Goal: Task Accomplishment & Management: Use online tool/utility

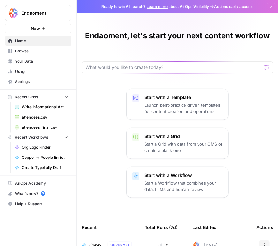
click at [154, 178] on p "Start with a Workflow" at bounding box center [184, 175] width 78 height 6
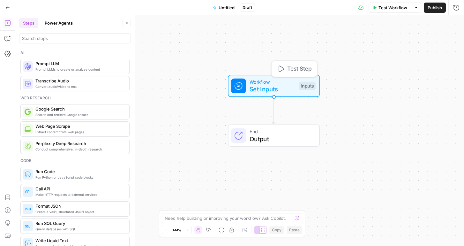
click at [278, 91] on span "Set Inputs" at bounding box center [273, 88] width 46 height 9
click at [278, 45] on button "Add Field" at bounding box center [395, 43] width 106 height 10
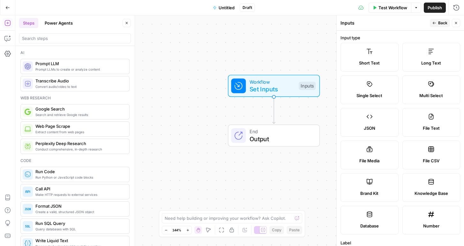
click at [278, 58] on label "Short Text" at bounding box center [369, 57] width 58 height 29
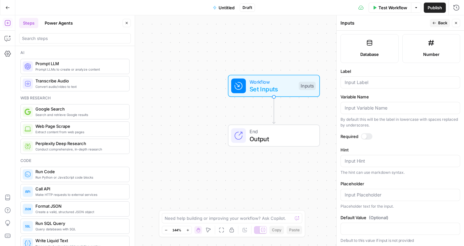
scroll to position [173, 0]
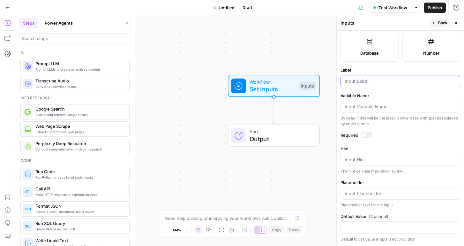
click at [278, 80] on input "Label" at bounding box center [400, 81] width 111 height 6
type input "EIN"
type textarea "I"
type textarea "Tax ID"
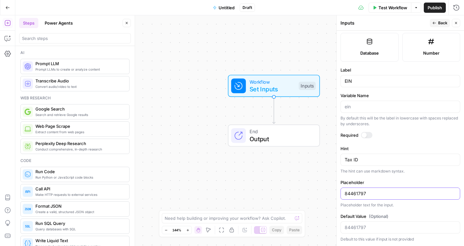
click at [278, 193] on input "84461797" at bounding box center [400, 193] width 111 height 6
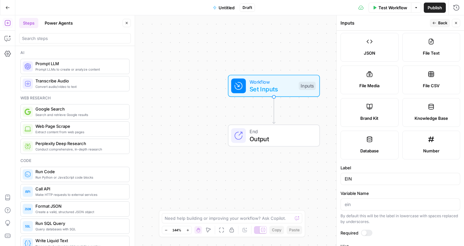
scroll to position [71, 0]
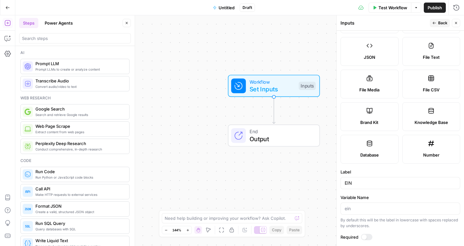
type input "844661797"
click at [278, 154] on span "Number" at bounding box center [431, 155] width 16 height 6
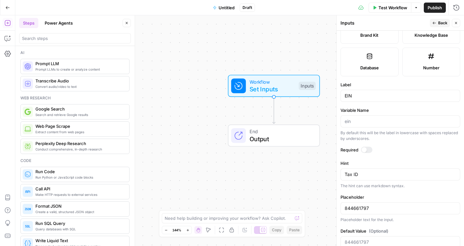
scroll to position [173, 0]
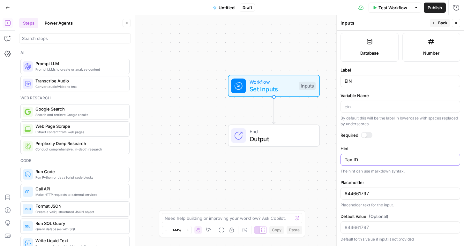
click at [278, 161] on textarea "Tax ID" at bounding box center [400, 159] width 111 height 6
type textarea "Tax ID no dashes"
click at [278, 193] on input "844661797" at bounding box center [400, 193] width 111 height 6
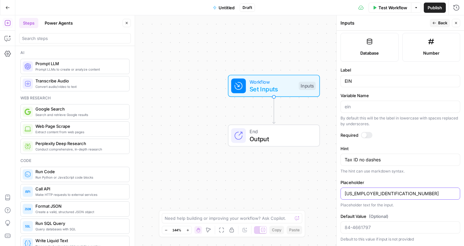
type input "84-4661797"
click at [278, 160] on textarea "Tax ID no dashes" at bounding box center [400, 159] width 111 height 6
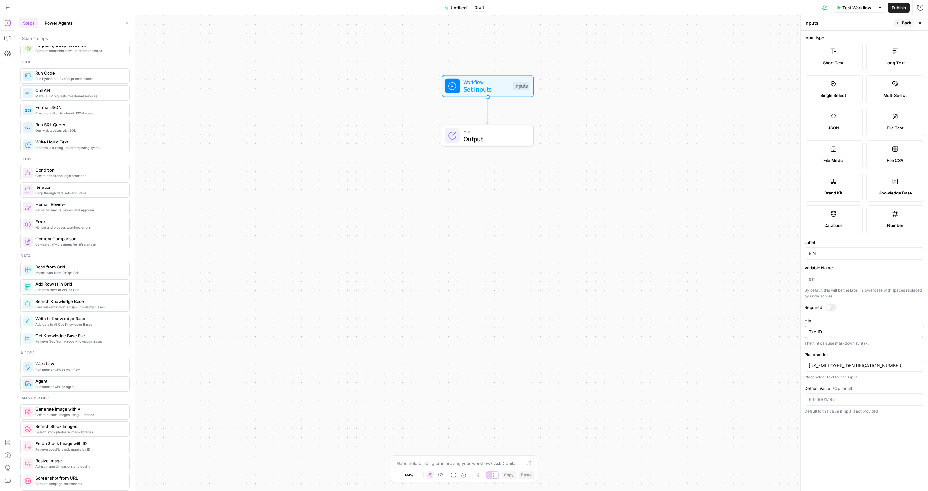
scroll to position [25, 0]
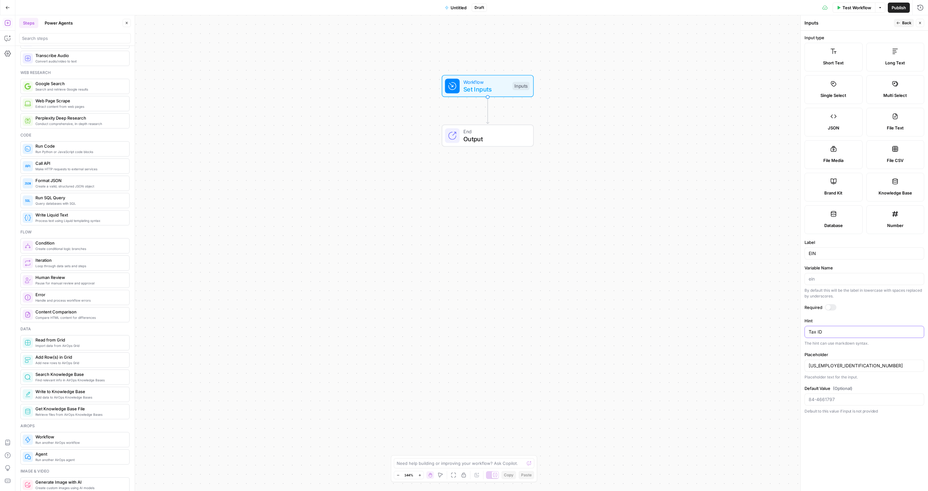
type textarea "Tax ID"
click at [278, 18] on header "Inputs Back Close" at bounding box center [864, 22] width 127 height 15
click at [278, 22] on span "Back" at bounding box center [906, 23] width 9 height 6
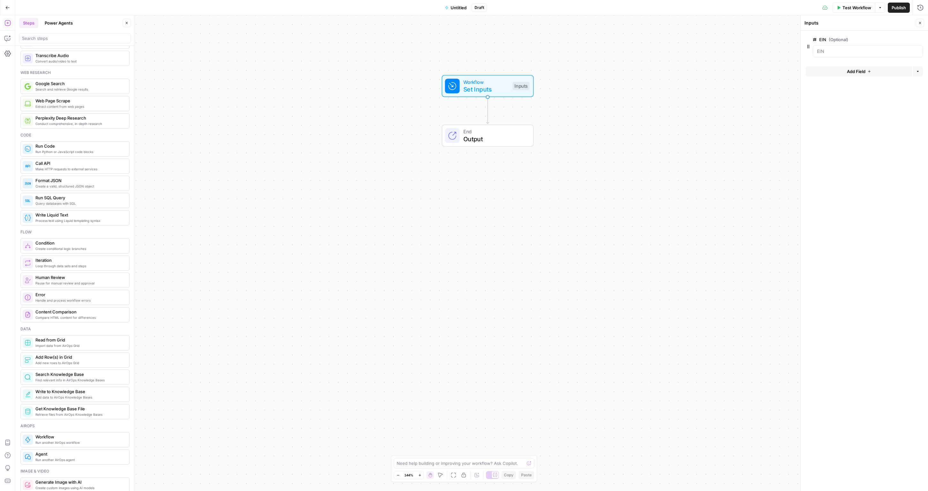
click at [278, 71] on span "Add Field" at bounding box center [856, 71] width 19 height 6
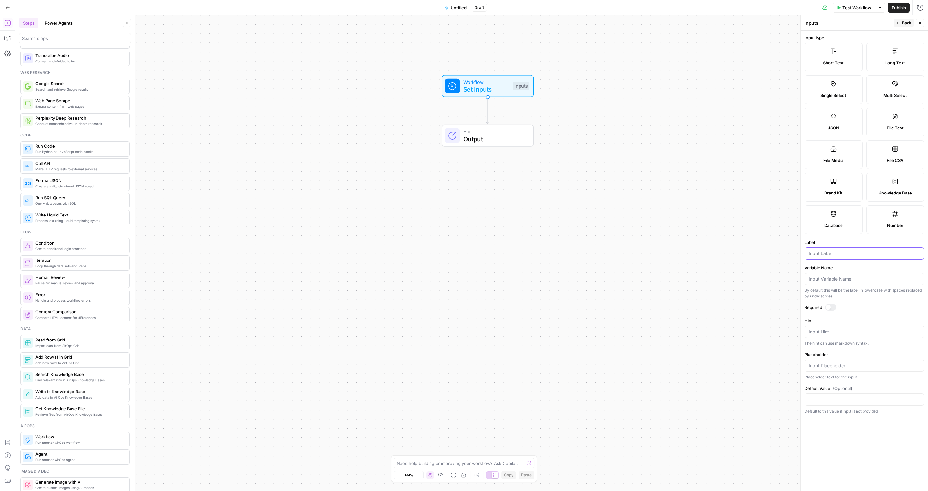
click at [278, 245] on input "Label" at bounding box center [864, 253] width 111 height 6
type input "Organization Name"
click at [278, 245] on textarea "Hint" at bounding box center [864, 332] width 111 height 6
type textarea "B"
type textarea "Endaom"
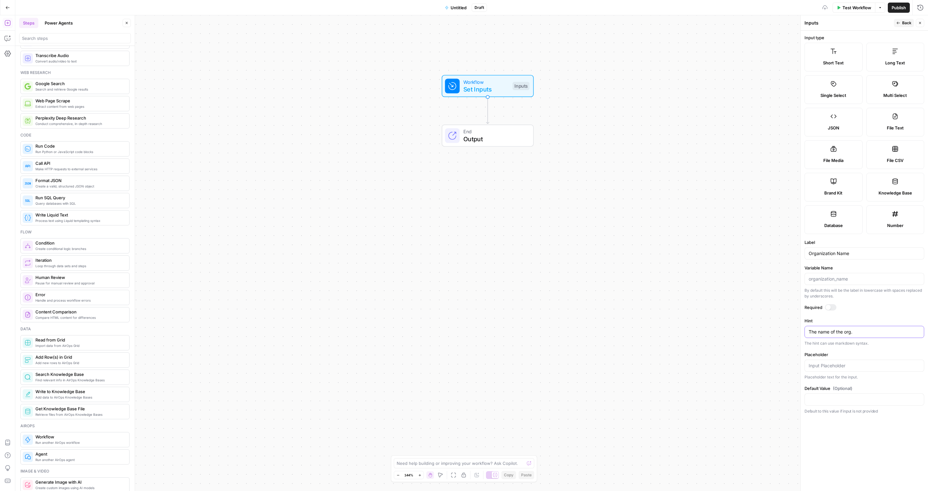
type textarea "The name of the org."
click at [278, 245] on div at bounding box center [864, 366] width 120 height 12
type input "Endaoment"
click at [278, 23] on div "Inputs Back Close" at bounding box center [864, 23] width 120 height 8
click at [278, 24] on button "Back" at bounding box center [904, 23] width 20 height 8
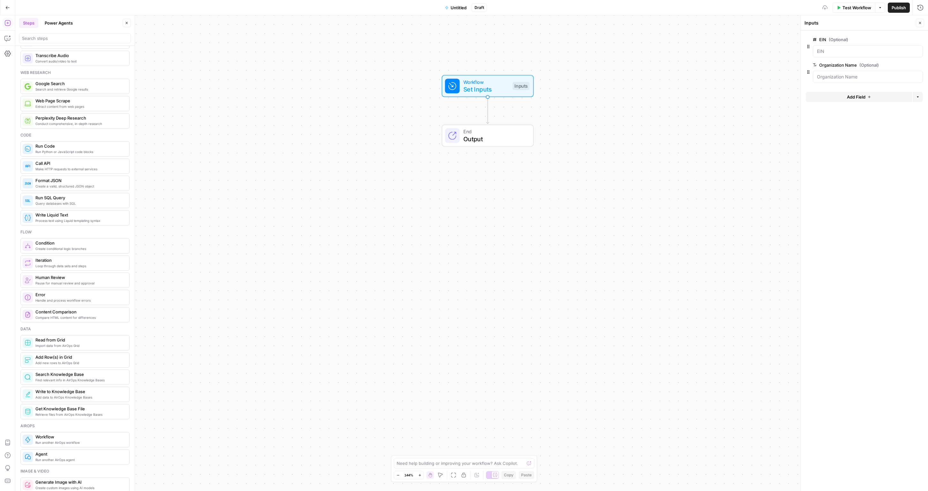
click at [278, 99] on button "Add Field" at bounding box center [859, 97] width 106 height 10
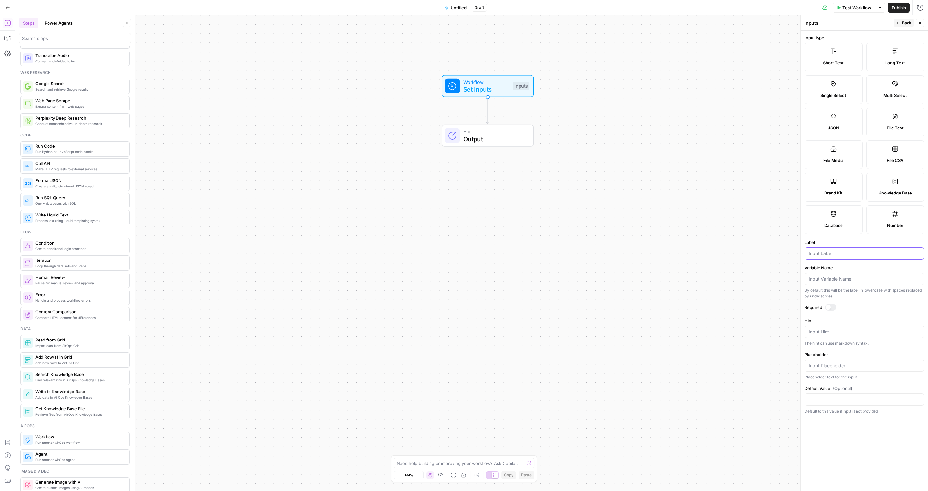
click at [278, 245] on input "Label" at bounding box center [864, 253] width 111 height 6
click at [278, 61] on span "Long Text" at bounding box center [895, 63] width 20 height 6
click at [278, 54] on label "Short Text" at bounding box center [833, 57] width 58 height 29
click at [278, 245] on div at bounding box center [864, 254] width 120 height 12
click at [278, 245] on div "Website" at bounding box center [864, 254] width 120 height 12
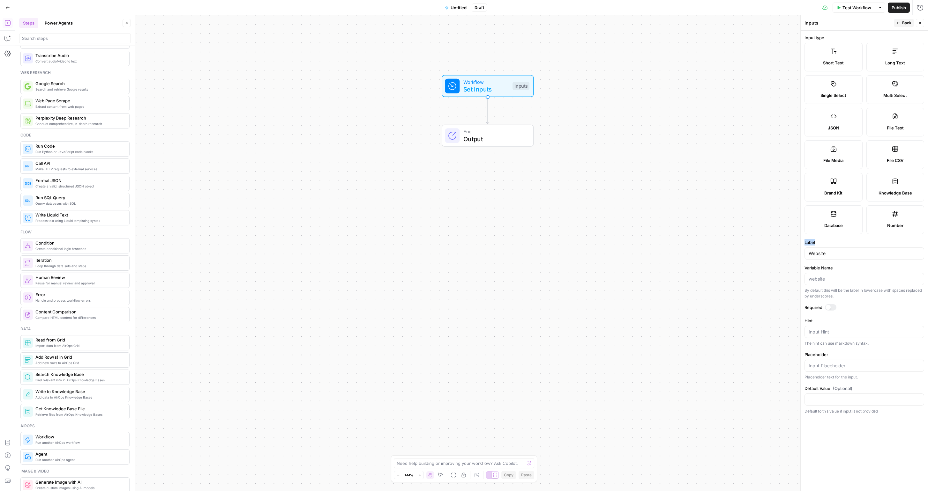
click at [278, 245] on div "Website" at bounding box center [864, 254] width 120 height 12
type input "Website URL"
click at [278, 245] on textarea "Hint" at bounding box center [864, 332] width 111 height 6
type textarea "Address for organization's homepage"
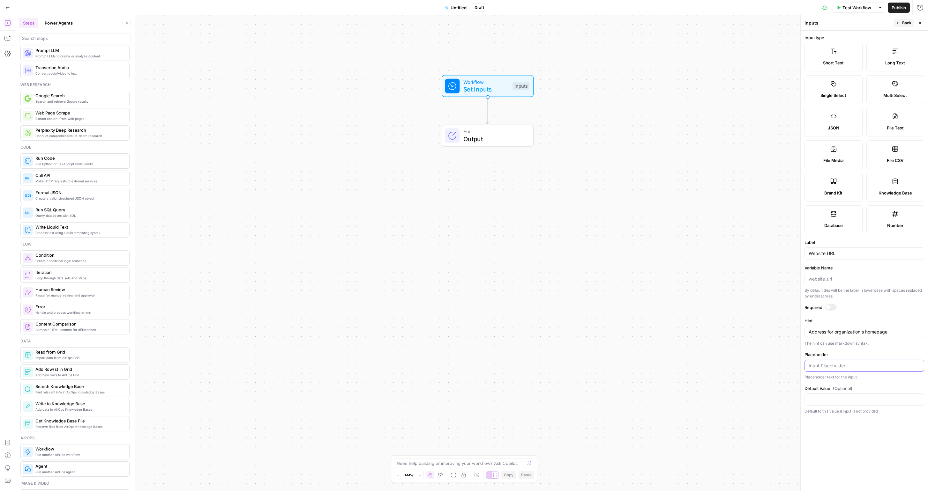
scroll to position [0, 0]
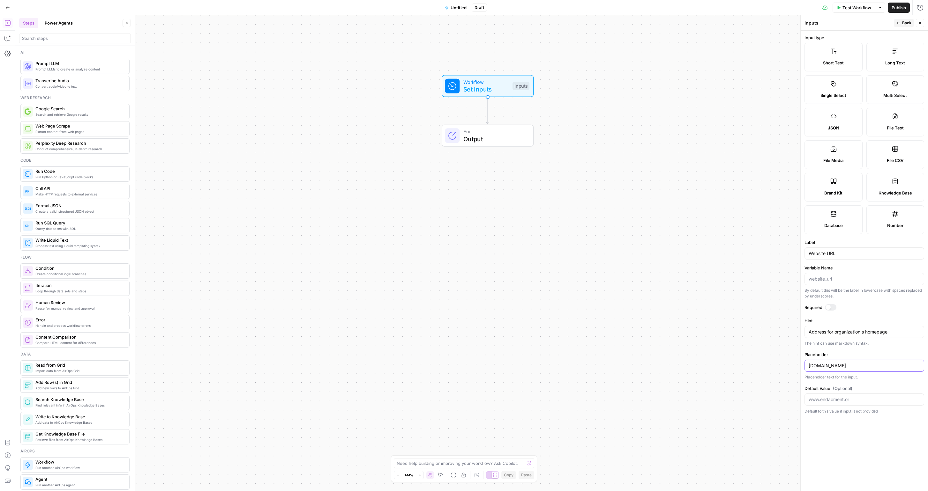
type input "[DOMAIN_NAME]"
click at [278, 21] on span "Back" at bounding box center [906, 23] width 9 height 6
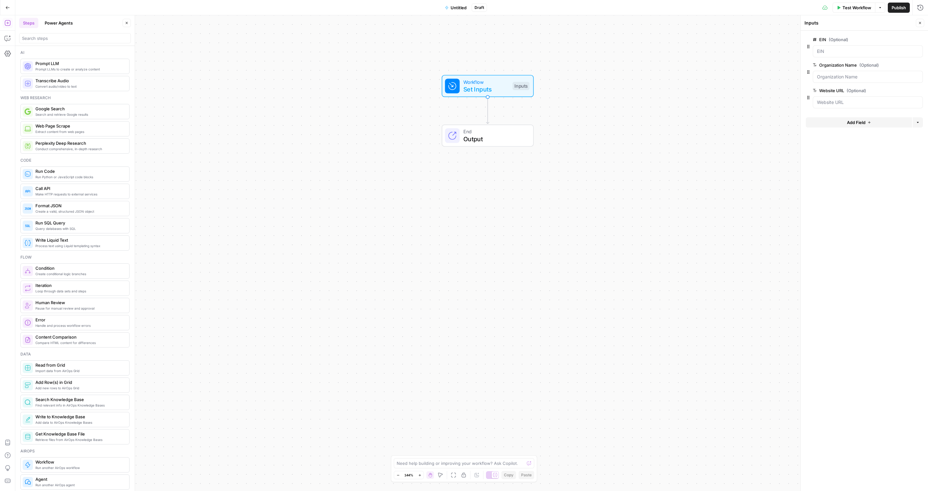
click at [278, 124] on button "Add Field" at bounding box center [859, 122] width 106 height 10
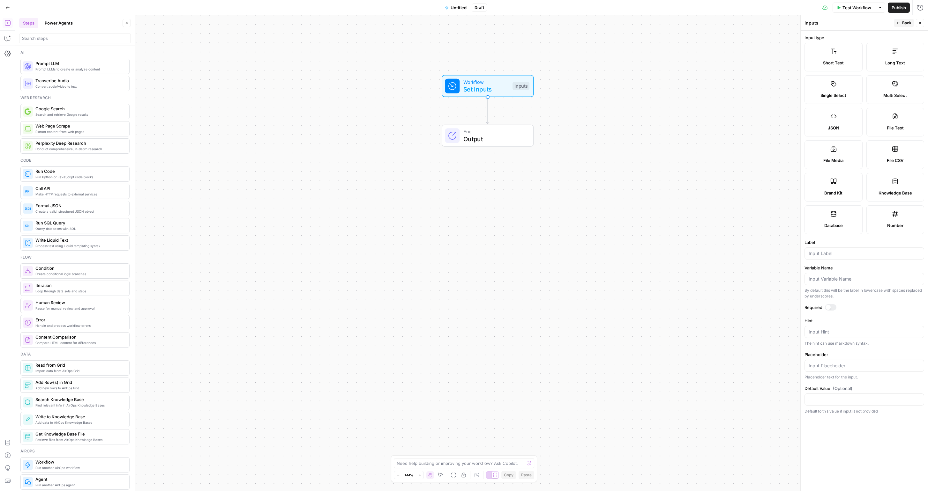
click at [278, 245] on div at bounding box center [864, 254] width 120 height 12
type input "d"
type input "Description"
click at [278, 245] on textarea "Hint" at bounding box center [864, 332] width 111 height 6
type textarea "A short blurb about the organization"
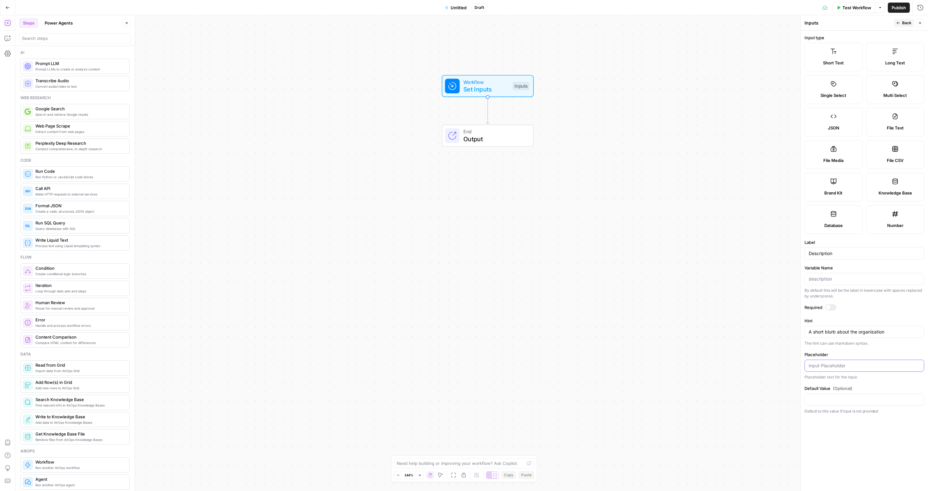
click at [278, 245] on input "Placeholder" at bounding box center [864, 366] width 111 height 6
click at [278, 63] on span "Long Text" at bounding box center [895, 63] width 20 height 6
click at [278, 245] on input "Onchain Donor-Advised Funds from the people who brought you constitution DAO." at bounding box center [864, 366] width 111 height 6
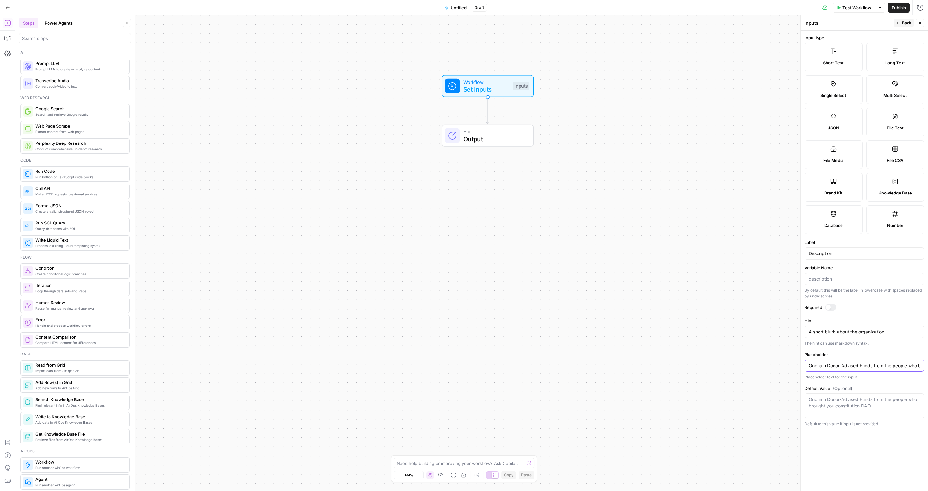
click at [278, 245] on input "Onchain Donor-Advised Funds from the people who brought you constitution DAO." at bounding box center [864, 366] width 111 height 6
paste input "Endaoment is a public Community Foundation that offers Donor-Advised Funds (DAF…"
type input "Endaoment is a public Community Foundation that offers Donor-Advised Funds (DAF…"
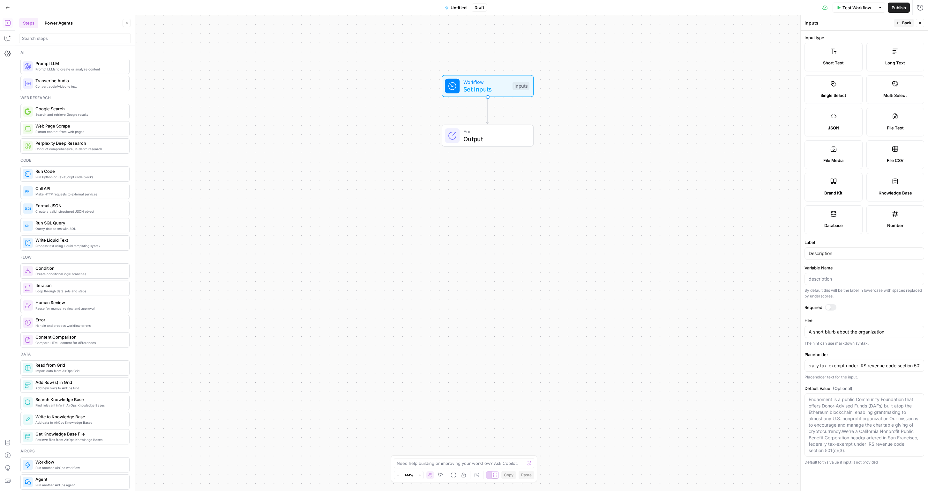
scroll to position [0, 0]
click at [278, 245] on form "Input type Short Text Long Text Single Select Multi Select JSON File Text File …" at bounding box center [864, 261] width 127 height 461
click at [278, 23] on button "Back" at bounding box center [904, 23] width 20 height 8
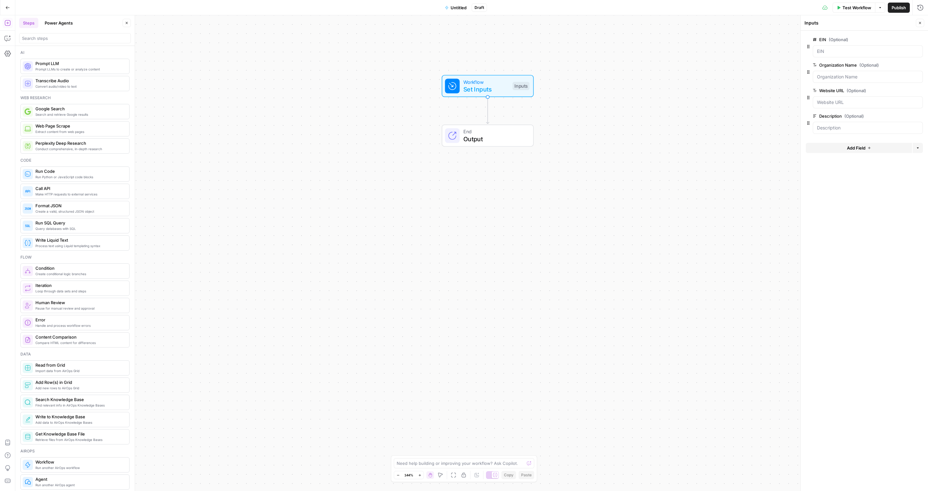
click at [278, 65] on span "edit field" at bounding box center [899, 65] width 14 height 5
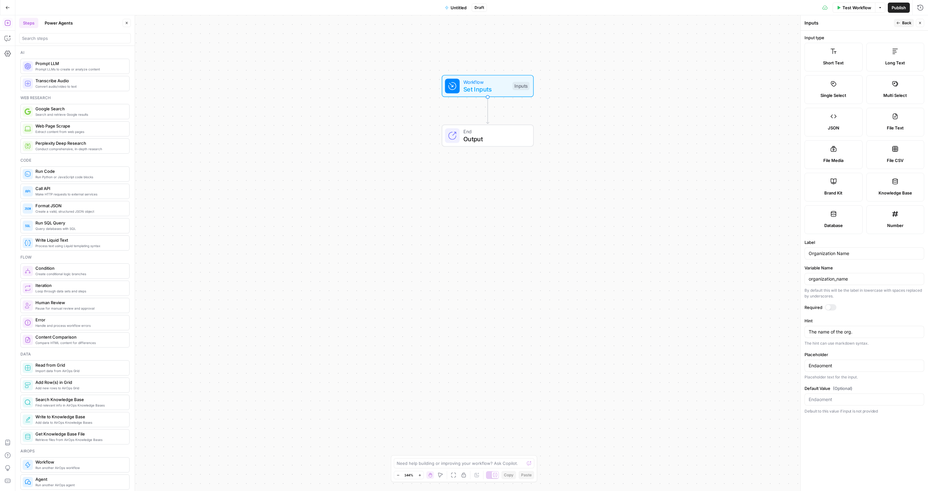
click at [278, 245] on div at bounding box center [828, 307] width 5 height 5
click at [278, 24] on span "Back" at bounding box center [906, 23] width 9 height 6
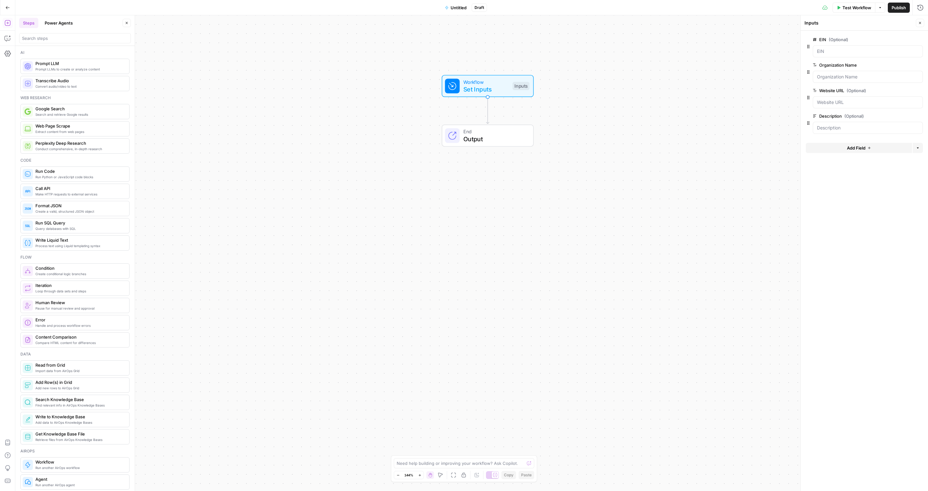
click at [278, 146] on span "Add Field" at bounding box center [856, 148] width 19 height 6
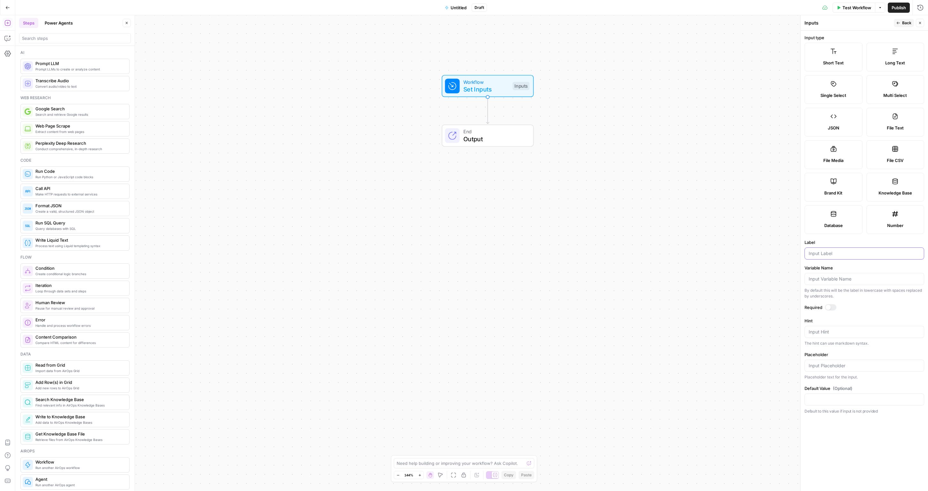
click at [278, 245] on input "Label" at bounding box center [864, 253] width 111 height 6
type input "Facebook"
click at [278, 245] on textarea "Hint" at bounding box center [864, 332] width 111 height 6
type textarea "FB profile"
click at [278, 245] on input "Placeholder" at bounding box center [864, 366] width 111 height 6
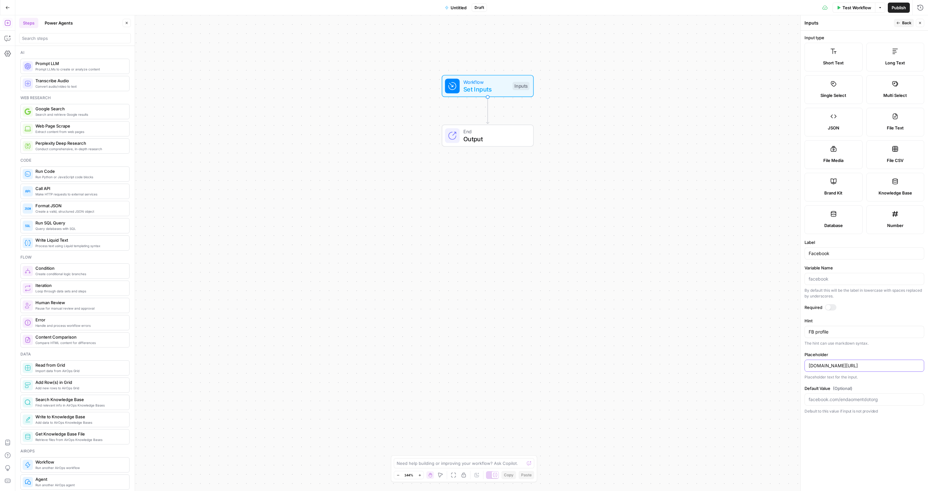
type input "facebook.com/endaomentdotorg"
drag, startPoint x: 904, startPoint y: 20, endPoint x: 902, endPoint y: 26, distance: 6.9
click at [278, 20] on span "Back" at bounding box center [906, 23] width 9 height 6
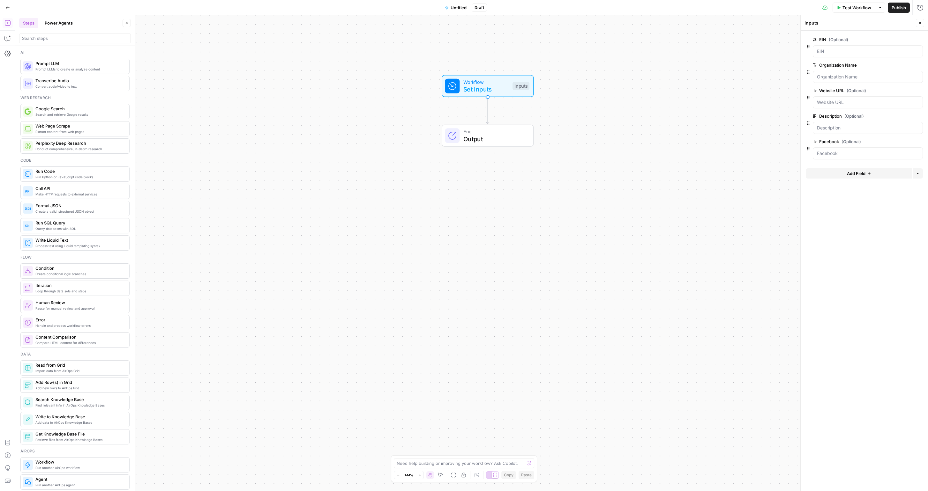
click at [278, 174] on span "Add Field" at bounding box center [856, 173] width 19 height 6
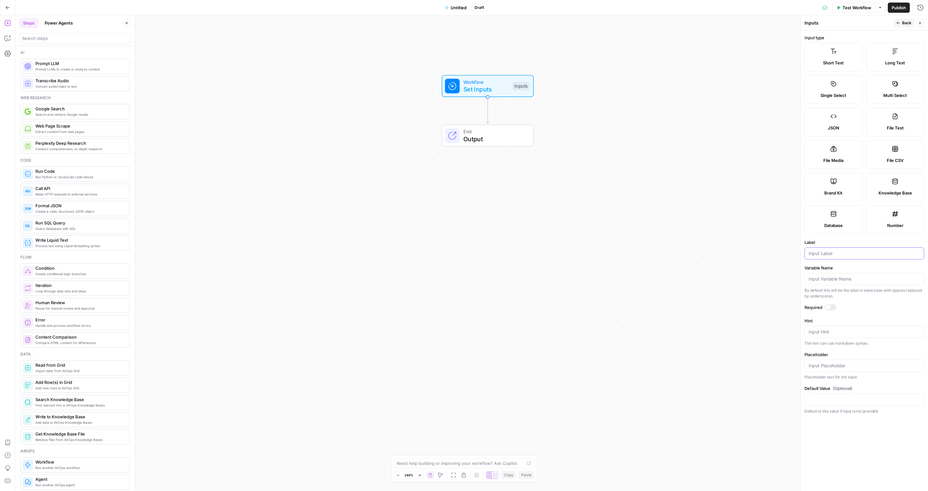
click at [278, 245] on input "Label" at bounding box center [864, 253] width 111 height 6
type input "X"
click at [278, 245] on textarea "Hint" at bounding box center [864, 332] width 111 height 6
type textarea "X profile"
click at [278, 245] on div at bounding box center [864, 366] width 120 height 12
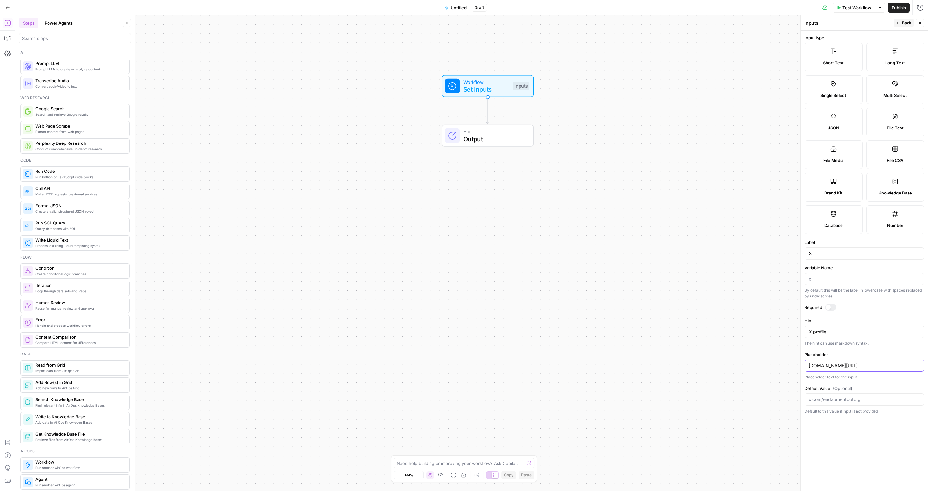
type input "x.com/endaomentdotorg"
click at [278, 23] on button "Back" at bounding box center [904, 23] width 20 height 8
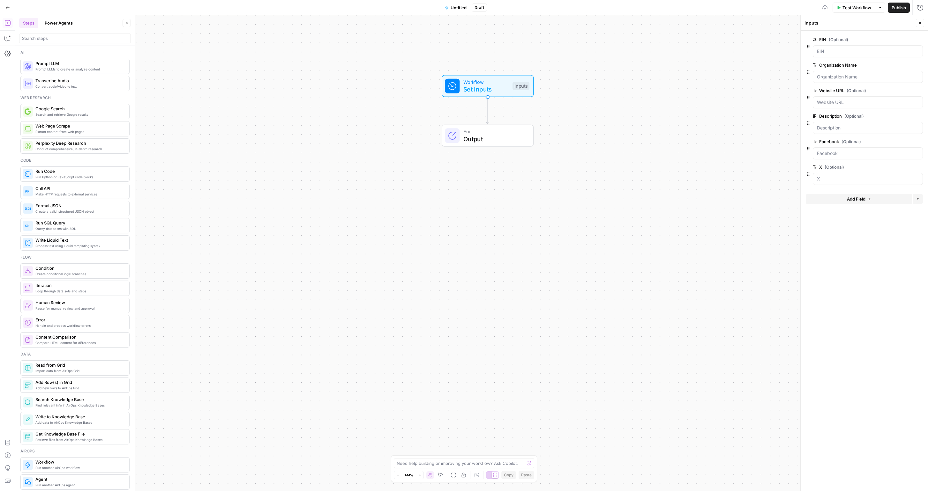
click at [278, 196] on button "Add Field" at bounding box center [859, 199] width 106 height 10
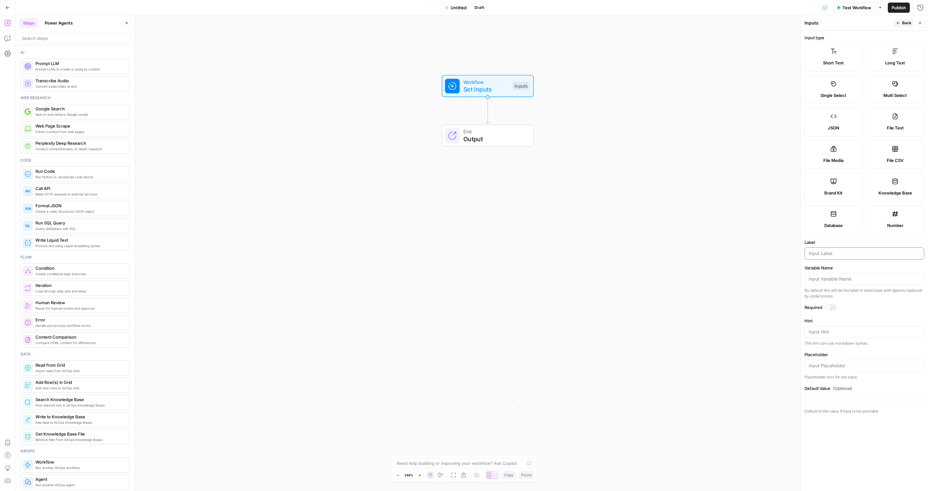
click at [278, 245] on input "Label" at bounding box center [864, 253] width 111 height 6
type input "LinkedIn"
click at [278, 245] on textarea "Hint" at bounding box center [864, 332] width 111 height 6
type textarea "Linkedin Profile URL"
type input "linked.in/endoament"
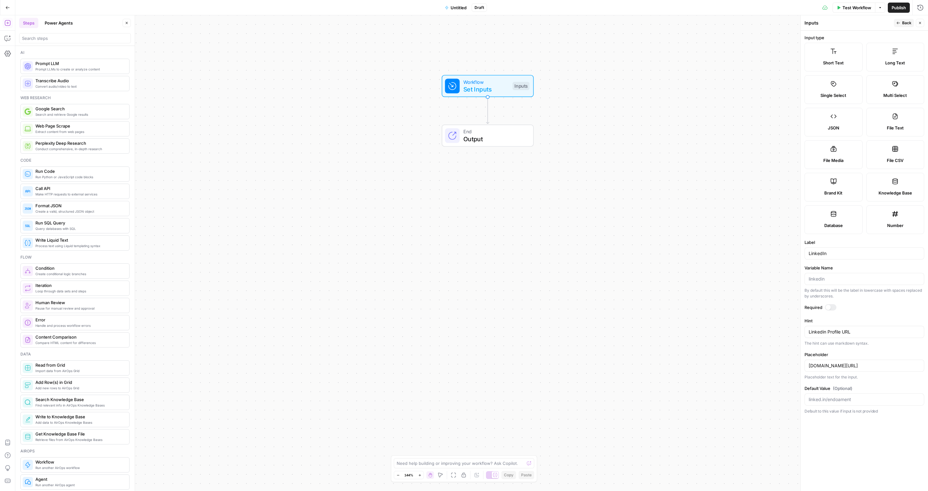
click at [278, 22] on button "Back" at bounding box center [904, 23] width 20 height 8
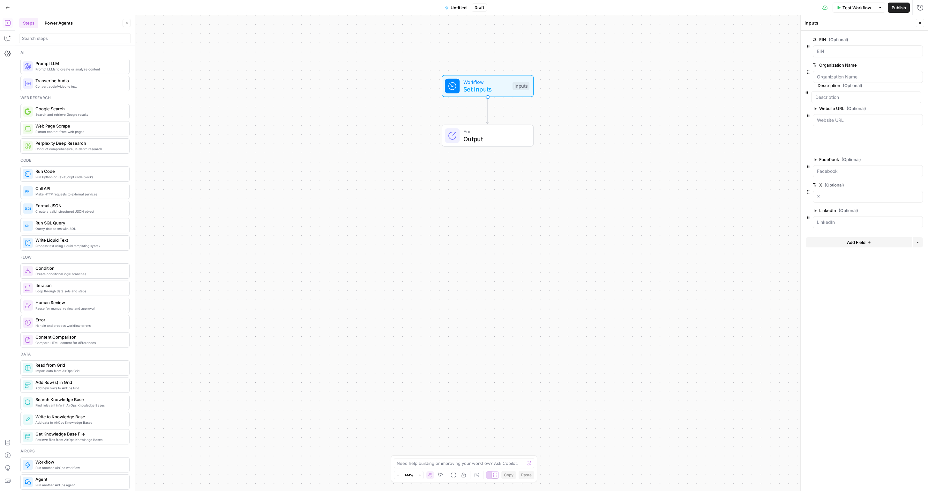
drag, startPoint x: 807, startPoint y: 125, endPoint x: 806, endPoint y: 92, distance: 33.2
click at [278, 23] on icon "button" at bounding box center [920, 23] width 2 height 2
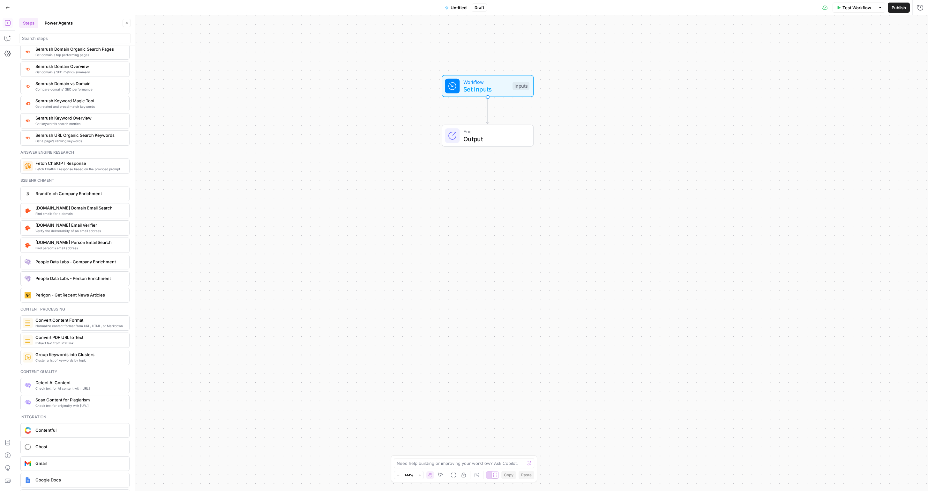
scroll to position [723, 0]
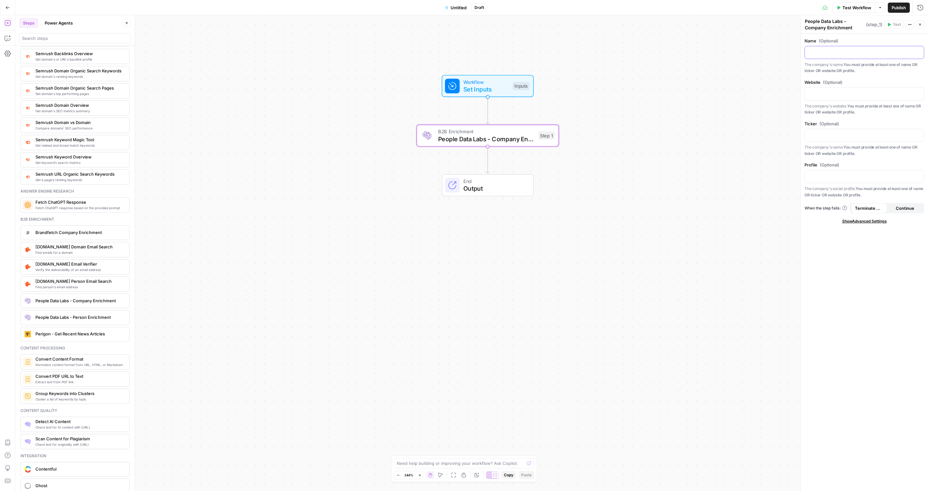
click at [278, 54] on p at bounding box center [864, 52] width 111 height 6
click at [278, 53] on icon "button" at bounding box center [917, 51] width 3 height 3
click at [278, 89] on button "Select variable Organization Name" at bounding box center [619, 86] width 80 height 10
click at [278, 99] on div at bounding box center [864, 94] width 119 height 12
click at [278, 93] on icon "button" at bounding box center [917, 93] width 3 height 3
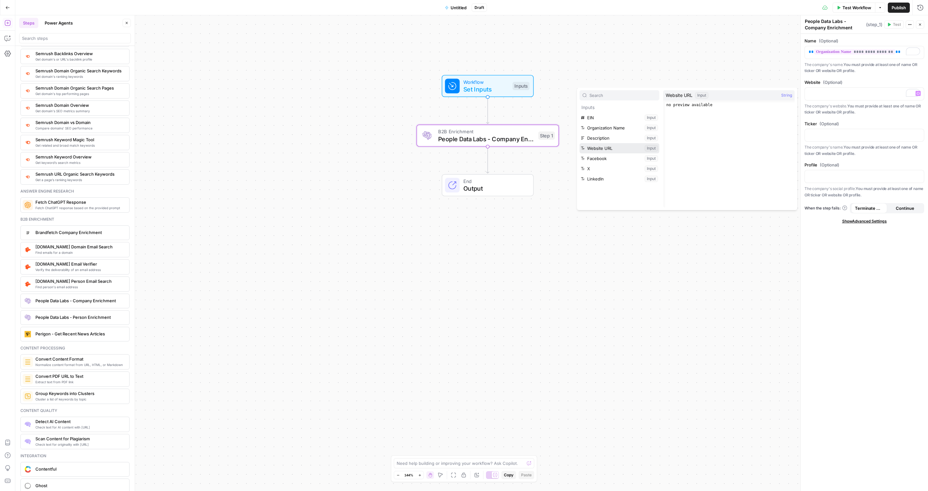
click at [278, 148] on button "Select variable Website URL" at bounding box center [619, 148] width 80 height 10
click at [278, 136] on p at bounding box center [864, 135] width 111 height 6
click at [278, 176] on p at bounding box center [864, 176] width 111 height 6
click at [278, 176] on icon "button" at bounding box center [917, 176] width 3 height 3
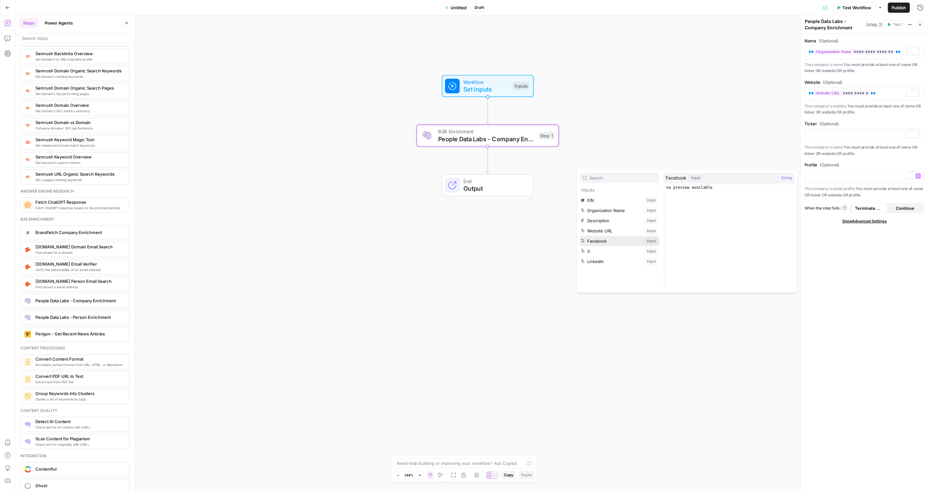
click at [278, 241] on button "Select variable Facebook" at bounding box center [619, 241] width 80 height 10
click at [278, 176] on icon "button" at bounding box center [917, 176] width 3 height 3
click at [278, 245] on button "Select variable X" at bounding box center [619, 251] width 80 height 10
click at [278, 176] on icon "button" at bounding box center [917, 176] width 3 height 3
click at [278, 245] on button "Select variable LinkedIn" at bounding box center [619, 262] width 80 height 10
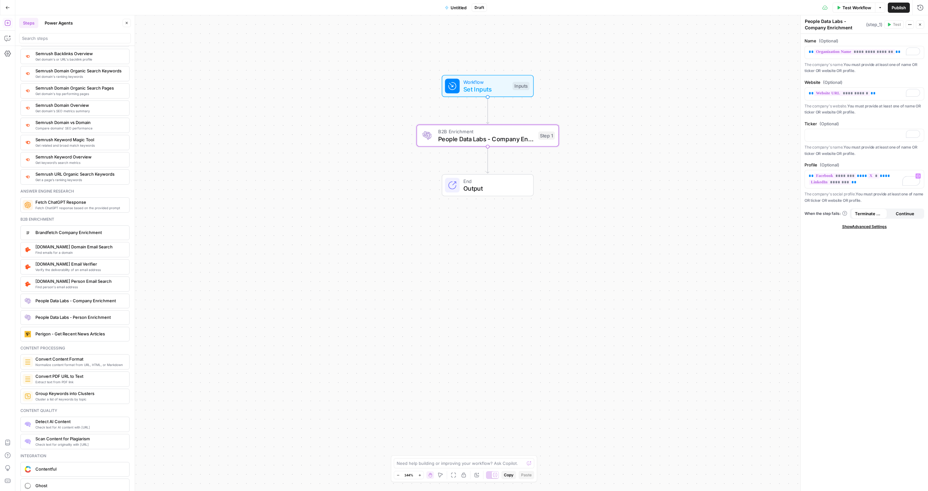
click at [278, 238] on div "**********" at bounding box center [864, 263] width 127 height 458
click at [278, 226] on span "Show Advanced Settings" at bounding box center [864, 227] width 45 height 6
click at [278, 243] on div "Select Version Default" at bounding box center [864, 245] width 120 height 20
click at [278, 245] on input "Select Version" at bounding box center [861, 249] width 104 height 6
type input "Default"
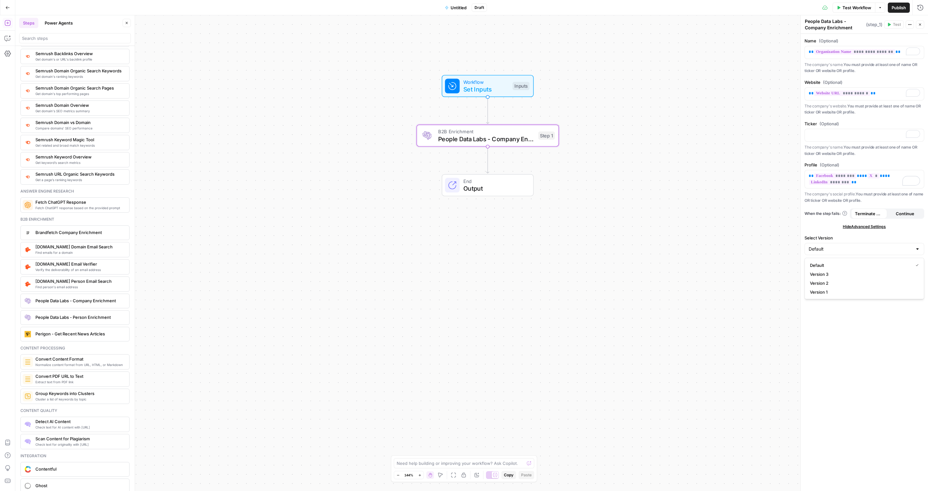
click at [278, 235] on label "Select Version" at bounding box center [864, 238] width 120 height 6
click at [278, 245] on input "Default" at bounding box center [861, 249] width 104 height 6
type input "Default"
click at [278, 210] on button "Continue" at bounding box center [905, 214] width 36 height 10
click at [278, 176] on span "**" at bounding box center [864, 176] width 5 height 4
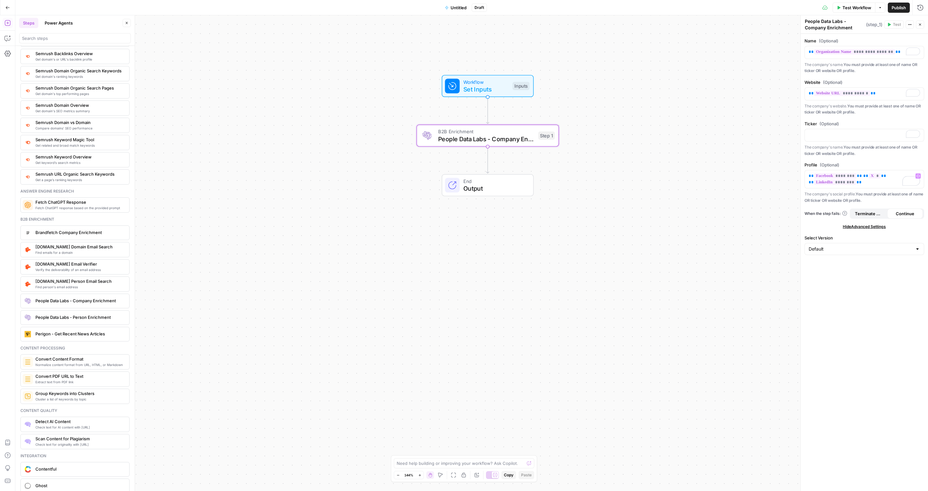
click at [278, 228] on div "Hide Advanced Settings" at bounding box center [864, 227] width 120 height 6
click at [278, 89] on span "Set Inputs" at bounding box center [486, 89] width 46 height 9
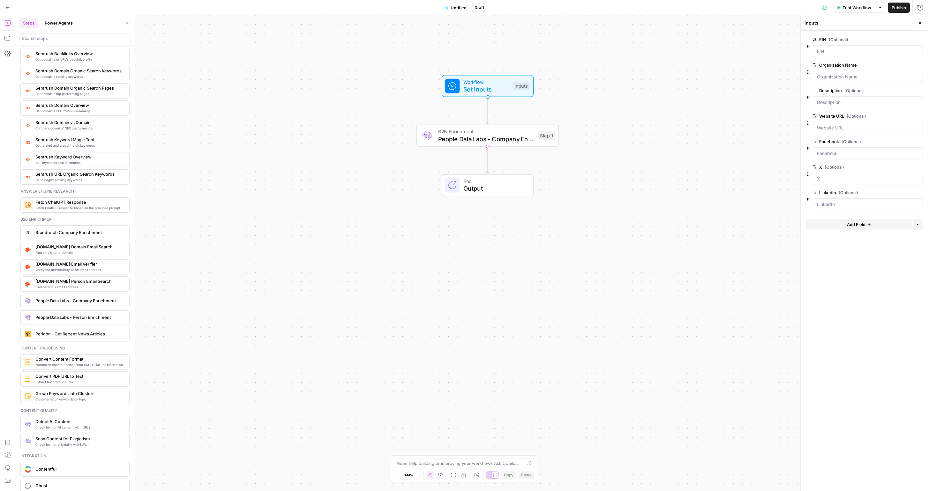
click at [278, 81] on div at bounding box center [868, 77] width 110 height 12
click at [278, 80] on div at bounding box center [868, 77] width 110 height 12
click at [278, 48] on input "EIN (Optional)" at bounding box center [868, 51] width 102 height 6
click at [278, 50] on input "EIN (Optional)" at bounding box center [868, 51] width 102 height 6
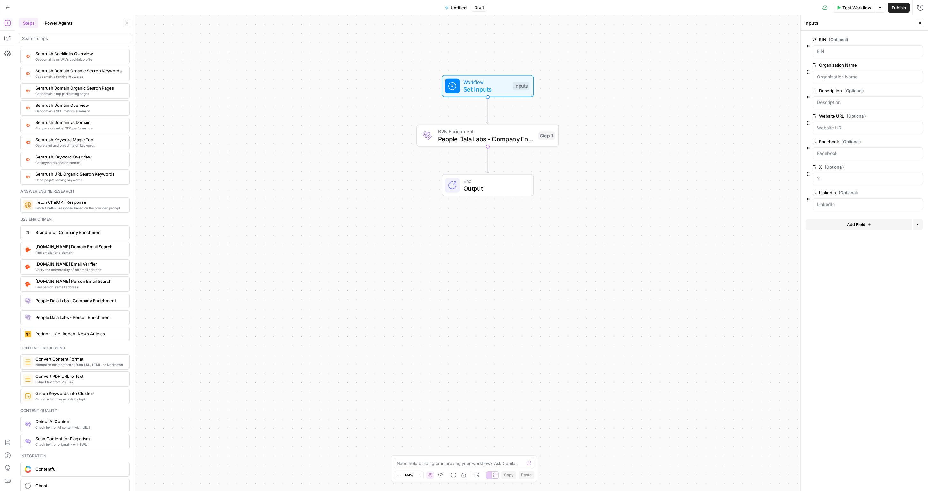
click at [278, 19] on div "Inputs Close" at bounding box center [864, 23] width 120 height 8
click at [278, 6] on span "Test Workflow" at bounding box center [856, 7] width 29 height 6
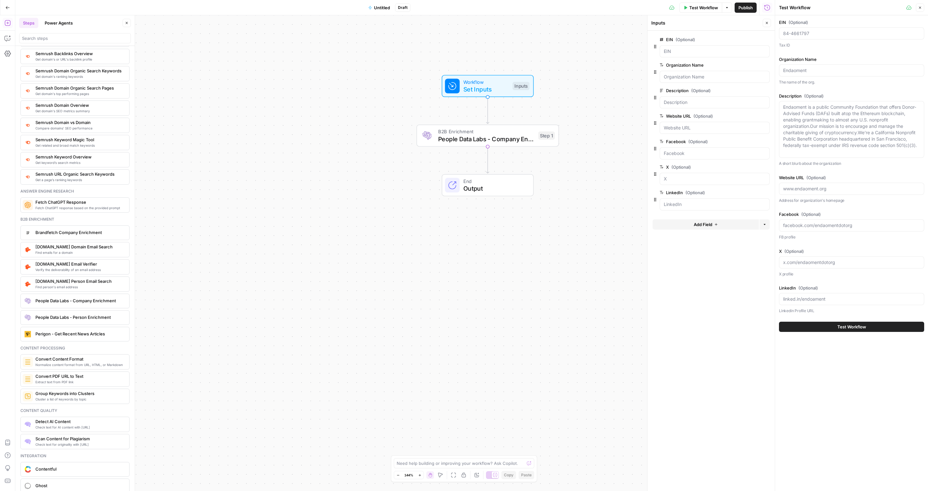
click at [278, 245] on span "Test Workflow" at bounding box center [851, 327] width 29 height 6
click at [278, 71] on input "Organization Name" at bounding box center [851, 70] width 137 height 6
type input "Endaoment"
click at [278, 245] on button "Test Workflow" at bounding box center [851, 327] width 145 height 10
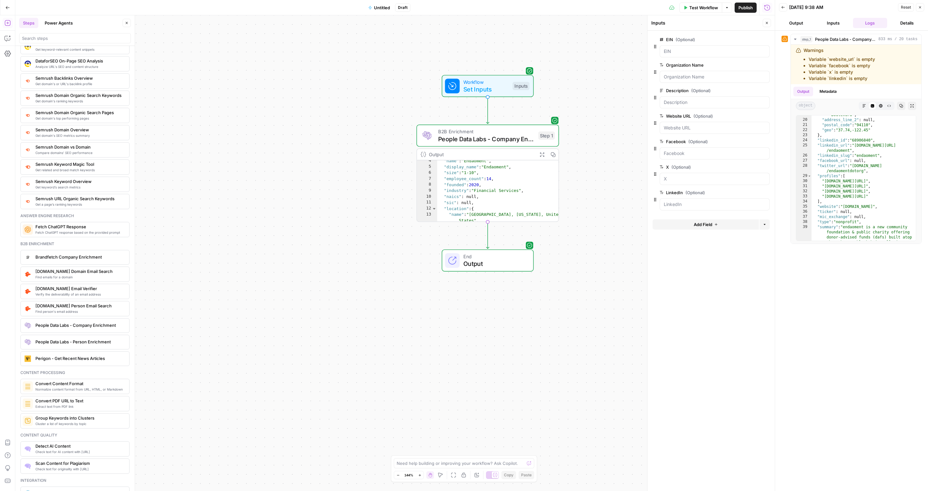
scroll to position [699, 0]
type textarea "Brandfetch Company Enrichment"
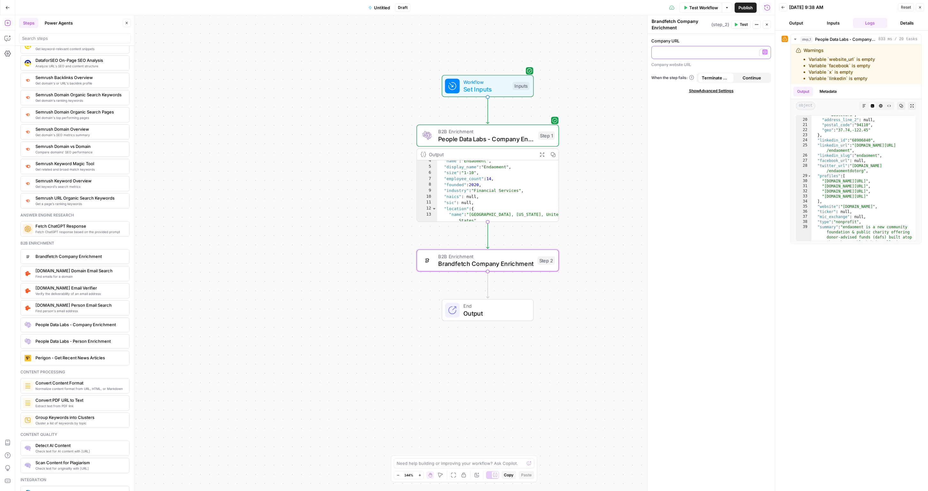
click at [278, 52] on p "To enrich screen reader interactions, please activate Accessibility in Grammarl…" at bounding box center [710, 52] width 111 height 6
click at [278, 52] on icon "button" at bounding box center [764, 51] width 3 height 3
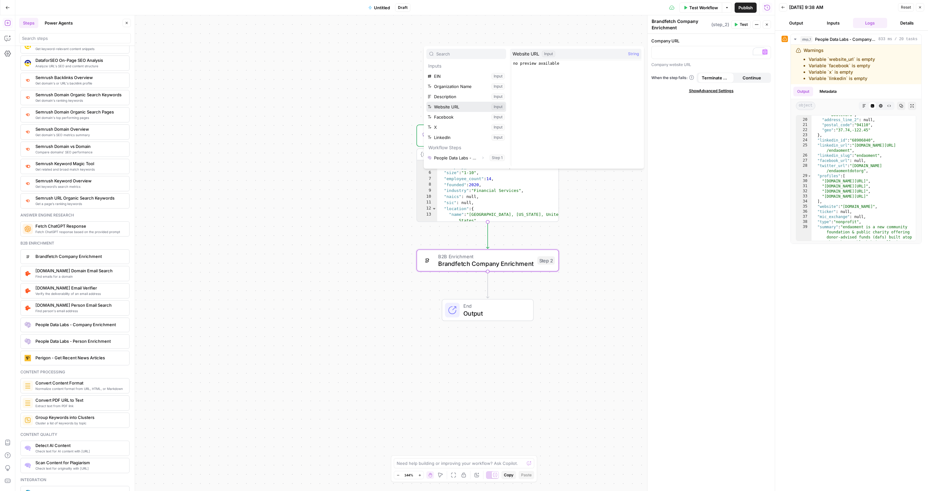
click at [278, 108] on button "Select variable Website URL" at bounding box center [466, 107] width 80 height 10
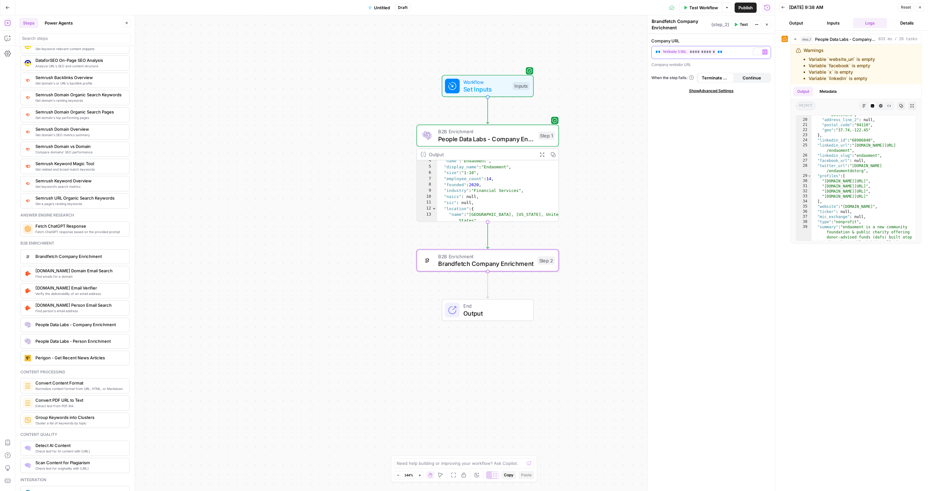
click at [278, 51] on p "**********" at bounding box center [710, 52] width 111 height 6
click at [278, 51] on icon "button" at bounding box center [764, 51] width 3 height 3
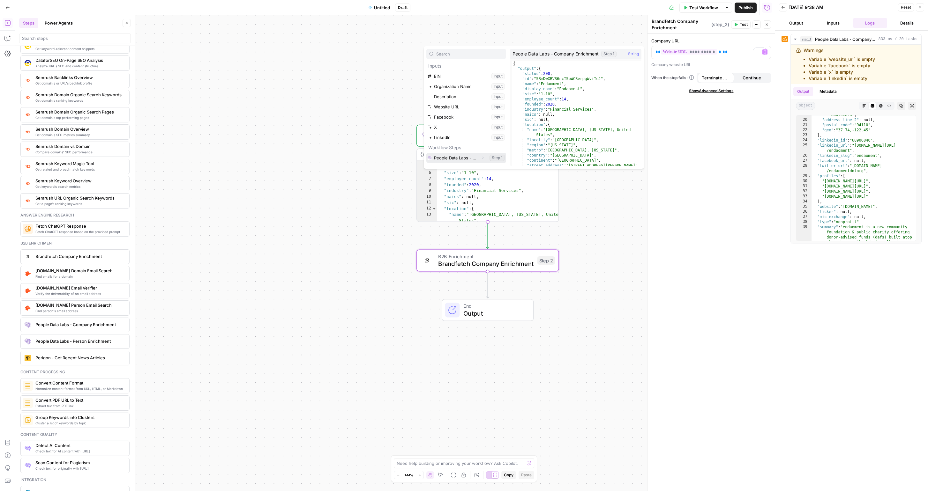
click at [278, 154] on button "Select variable People Data Labs - Company Enrichment" at bounding box center [466, 158] width 80 height 10
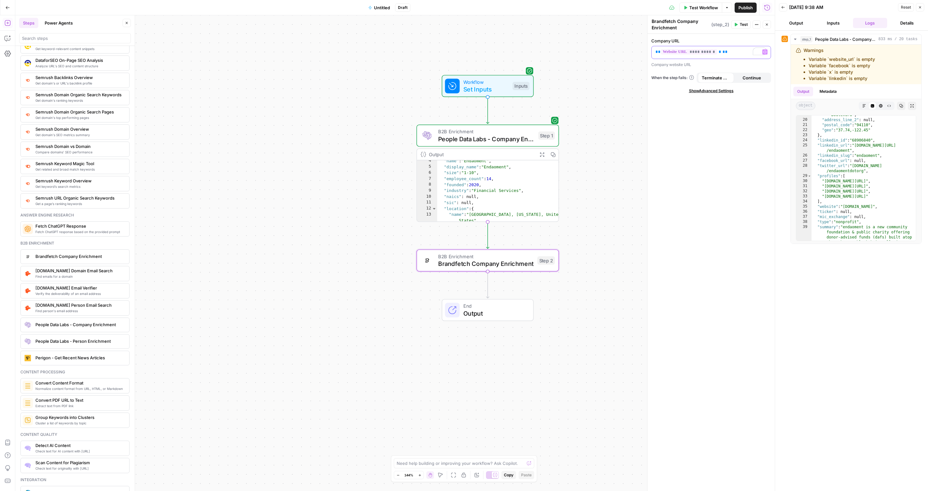
click at [278, 51] on icon "button" at bounding box center [764, 52] width 3 height 3
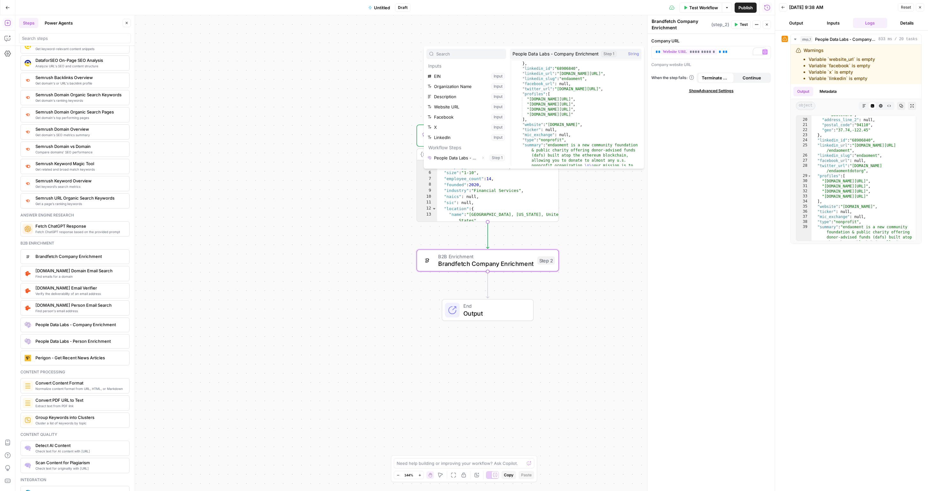
scroll to position [153, 0]
click at [278, 157] on icon "button" at bounding box center [483, 158] width 4 height 4
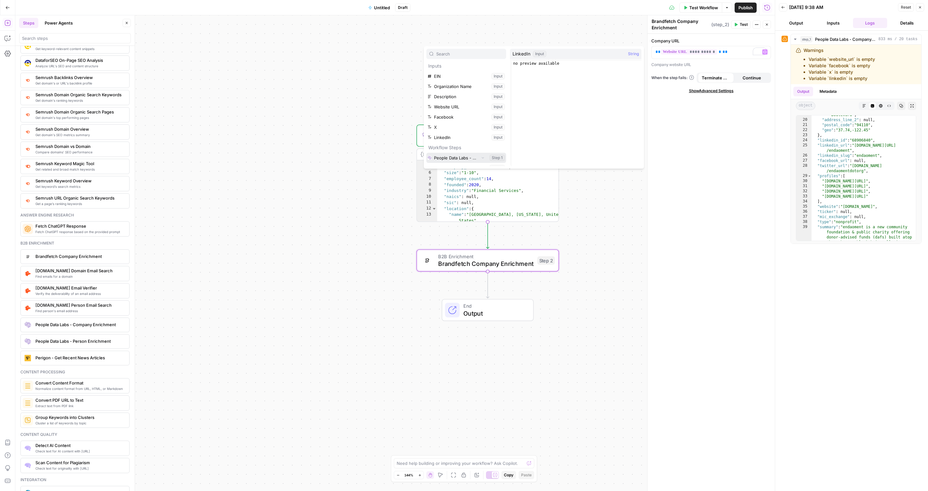
scroll to position [17, 0]
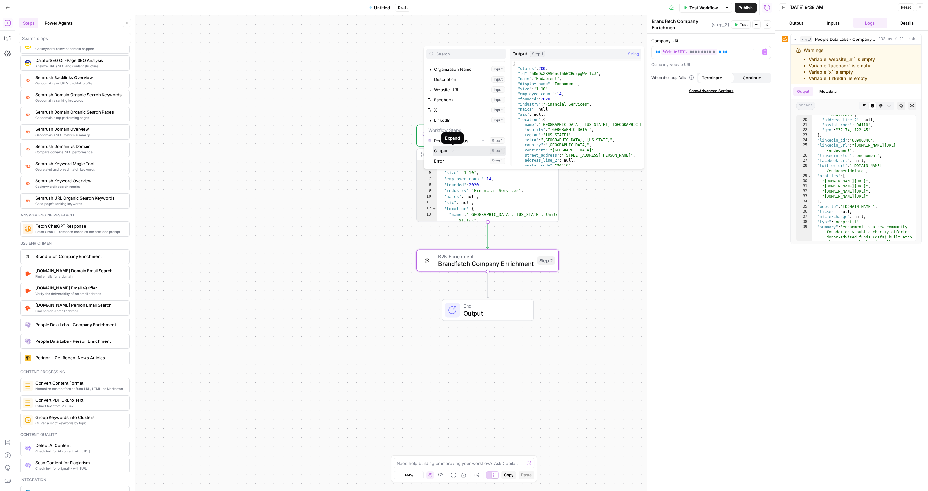
click at [278, 152] on icon "button" at bounding box center [453, 151] width 4 height 4
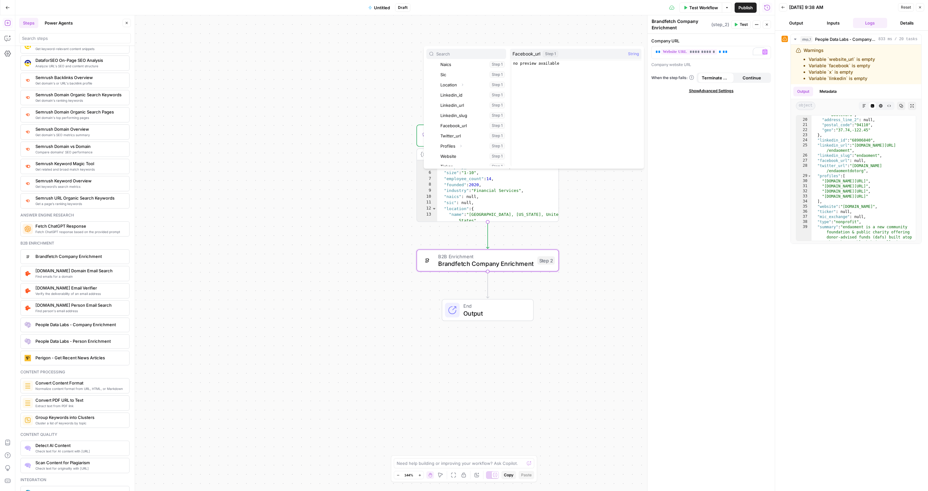
scroll to position [201, 0]
click at [278, 149] on button "Select variable Website" at bounding box center [472, 151] width 67 height 10
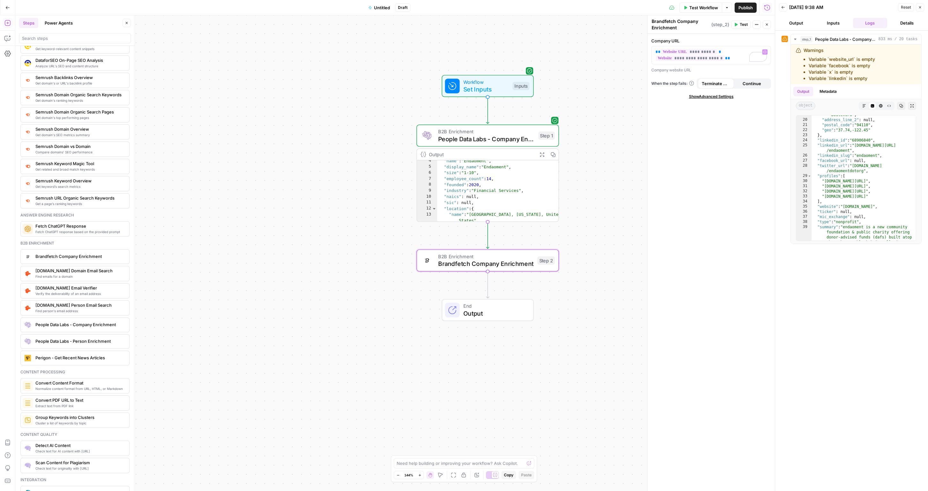
click at [278, 39] on icon at bounding box center [784, 39] width 4 height 4
click at [278, 26] on span "Test" at bounding box center [744, 25] width 8 height 6
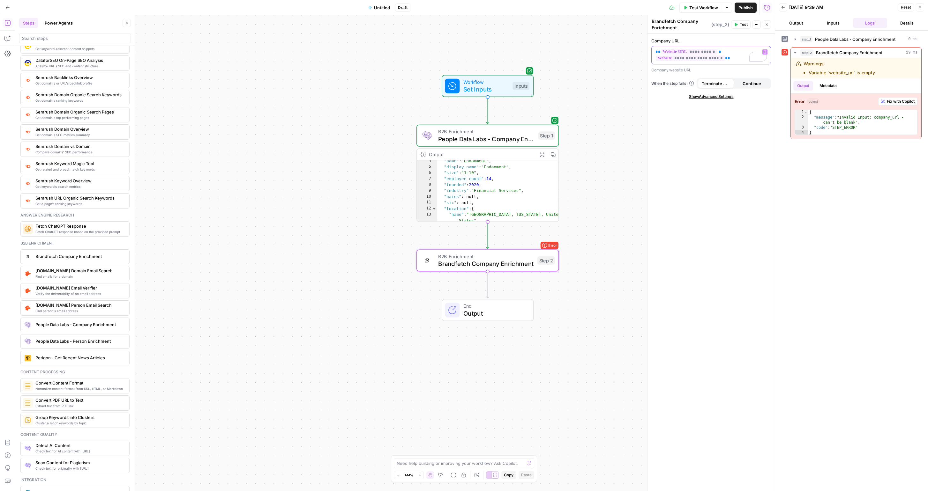
click at [278, 51] on p "**********" at bounding box center [710, 55] width 111 height 13
click at [278, 113] on div "**********" at bounding box center [710, 263] width 127 height 458
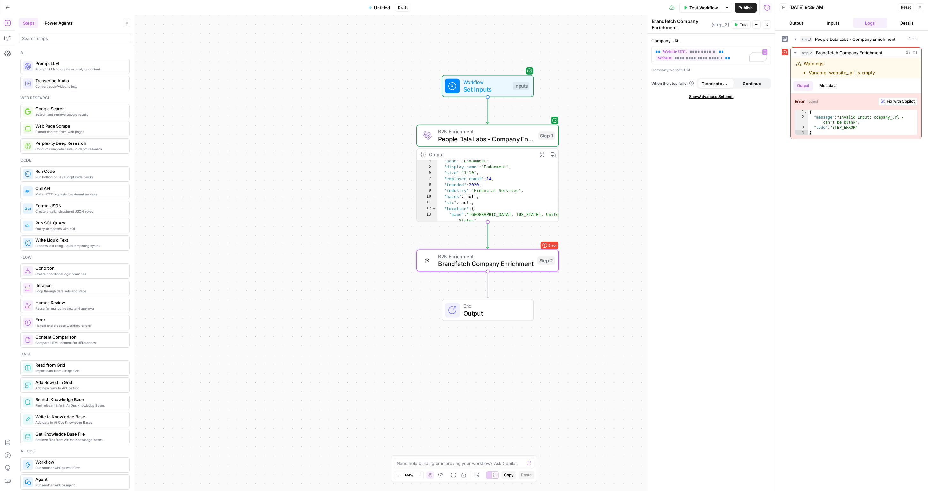
scroll to position [699, 0]
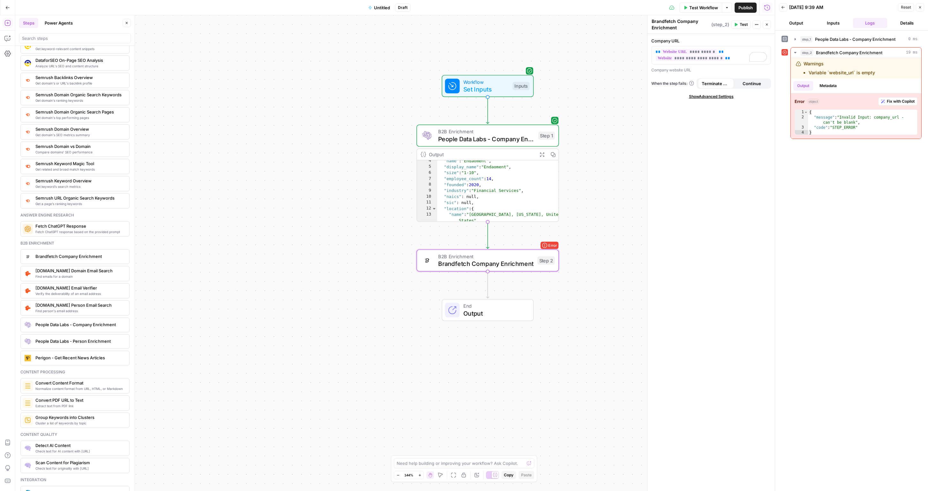
click at [744, 25] on span "Test" at bounding box center [744, 25] width 8 height 6
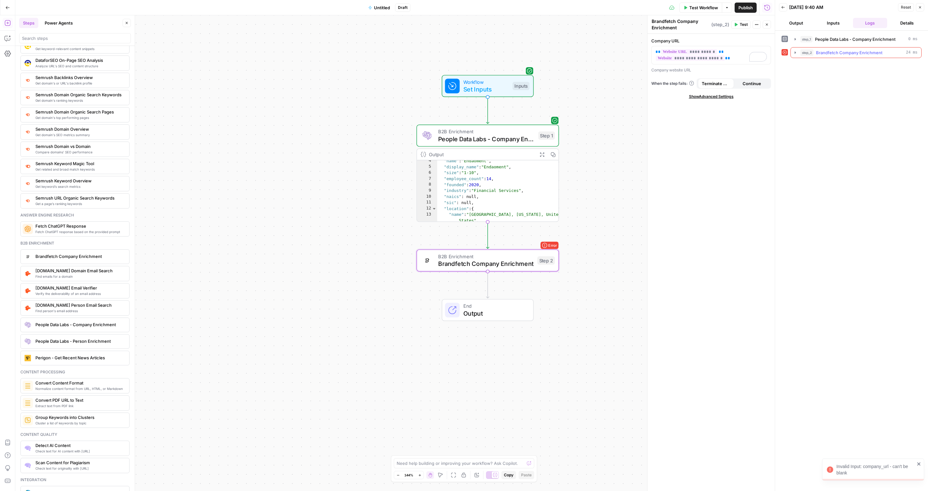
click at [796, 53] on icon "button" at bounding box center [795, 52] width 1 height 2
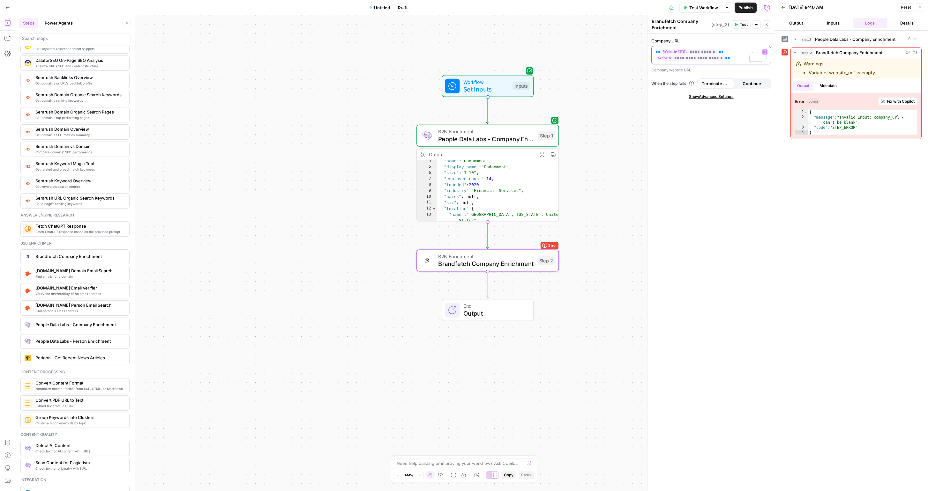
click at [722, 51] on p "**********" at bounding box center [710, 55] width 111 height 13
click at [743, 26] on span "Test" at bounding box center [744, 25] width 8 height 6
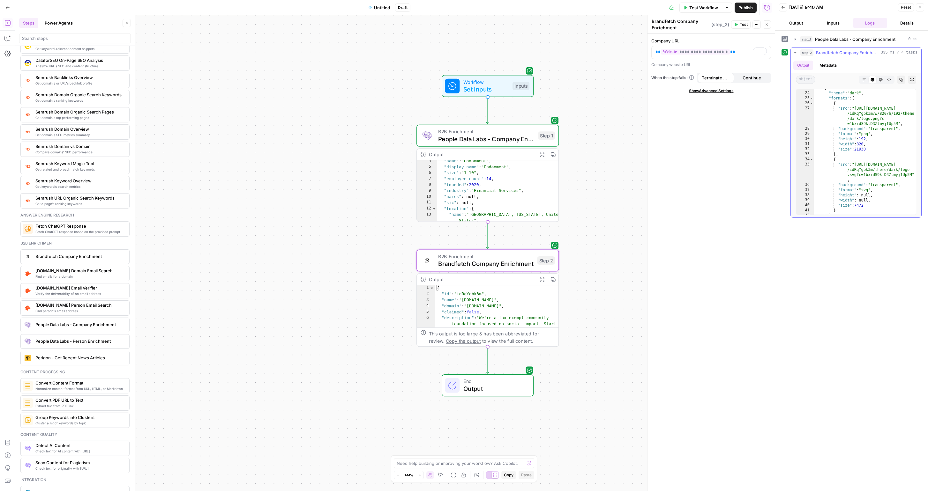
scroll to position [321, 0]
click at [862, 118] on div "{ "theme" : "dark" , "formats" : [ { "src" : "[URL][DOMAIN_NAME] /idRqYgbk3m/w/…" at bounding box center [865, 153] width 102 height 136
click at [861, 120] on div ""logos" : [ { "theme" : "dark" , "formats" : [ { "src" : "[URL][DOMAIN_NAME] /i…" at bounding box center [865, 153] width 102 height 136
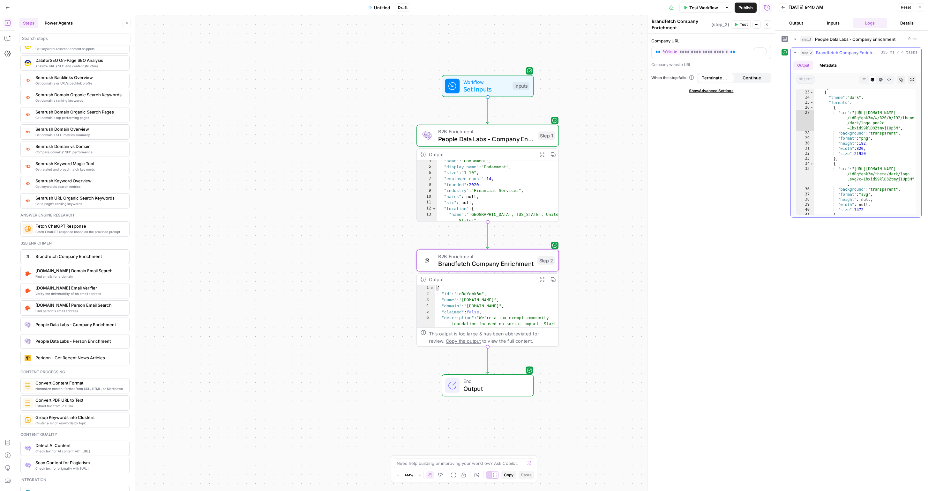
click at [858, 113] on div ""logos" : [ { "theme" : "dark" , "formats" : [ { "src" : "[URL][DOMAIN_NAME] /i…" at bounding box center [865, 153] width 102 height 136
drag, startPoint x: 857, startPoint y: 113, endPoint x: 898, endPoint y: 129, distance: 44.1
click at [898, 129] on div ""logos" : [ { "theme" : "dark" , "formats" : [ { "src" : "[URL][DOMAIN_NAME] /i…" at bounding box center [865, 153] width 102 height 136
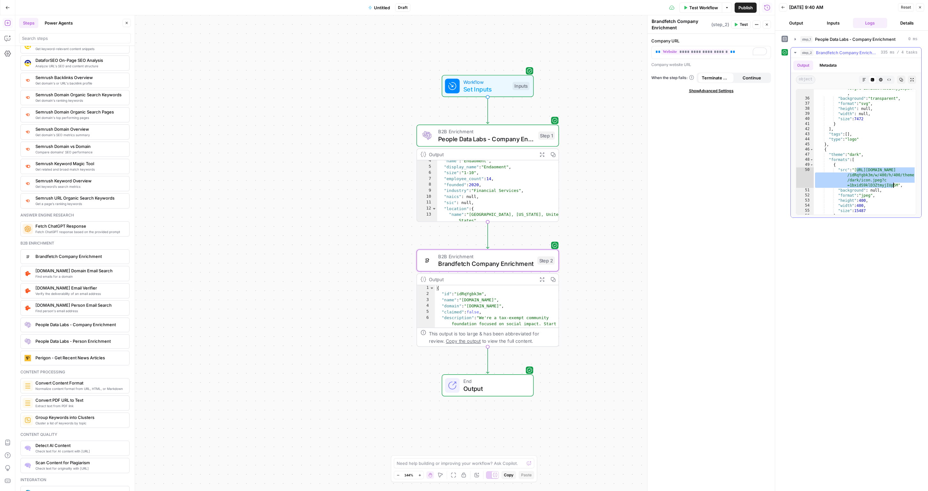
drag, startPoint x: 856, startPoint y: 171, endPoint x: 886, endPoint y: 185, distance: 32.4
click at [893, 186] on div ""src" : "[URL][DOMAIN_NAME] /idRqYgbk3m/theme/dark/logo .svg?c=1bxidS9klD3Ztmyj…" at bounding box center [865, 151] width 102 height 151
type textarea "**********"
click at [571, 170] on div "Workflow Set Inputs Inputs B2B Enrichment People Data Labs - Company Enrichment…" at bounding box center [394, 253] width 759 height 476
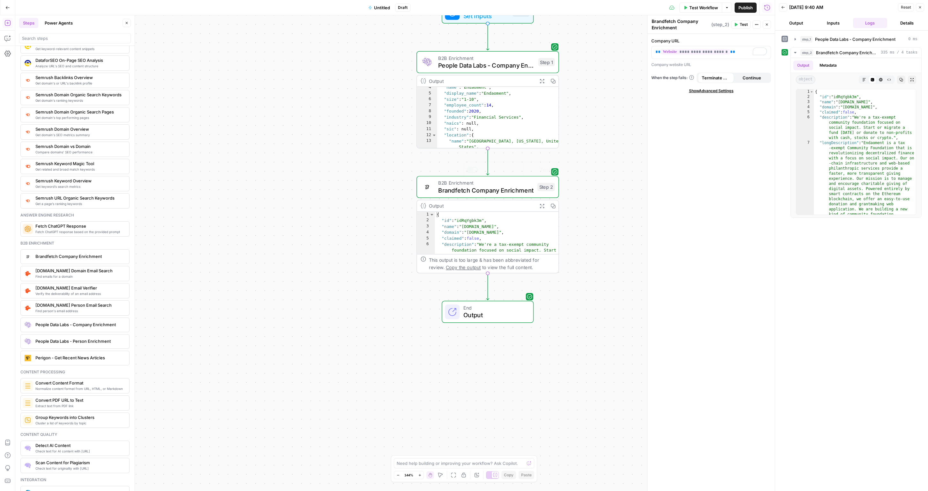
scroll to position [0, 0]
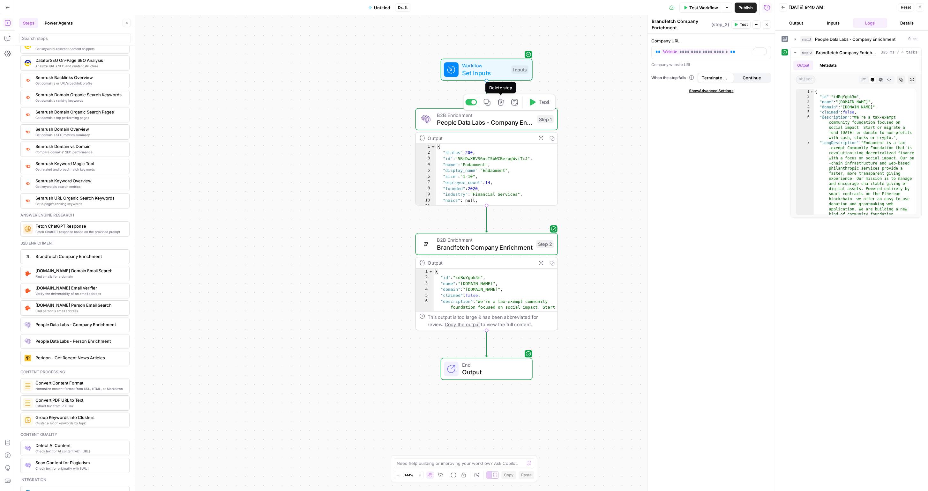
click at [502, 103] on icon "button" at bounding box center [500, 102] width 7 height 7
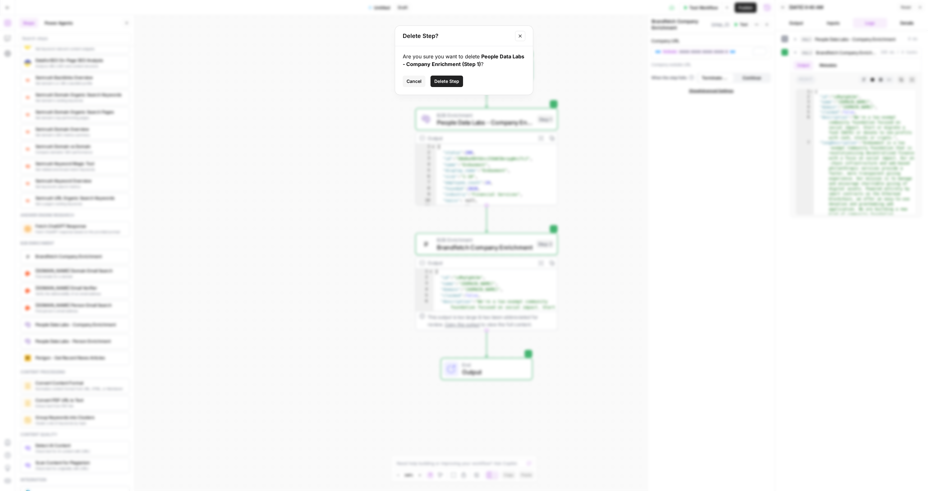
click at [452, 83] on span "Delete Step" at bounding box center [446, 81] width 25 height 6
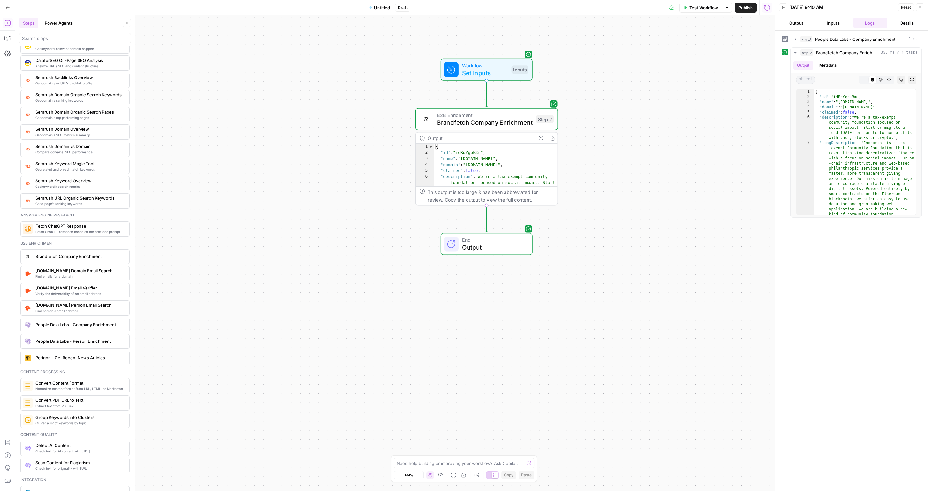
click at [831, 26] on button "Inputs" at bounding box center [833, 23] width 34 height 10
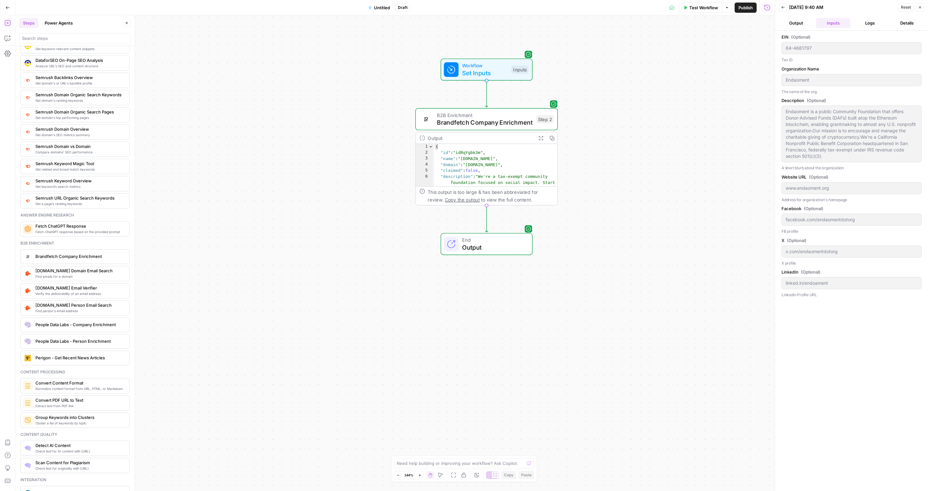
click at [489, 77] on span "Set Inputs" at bounding box center [485, 72] width 46 height 9
click at [767, 41] on icon "button" at bounding box center [766, 40] width 4 height 4
click at [764, 64] on icon "button" at bounding box center [766, 66] width 4 height 4
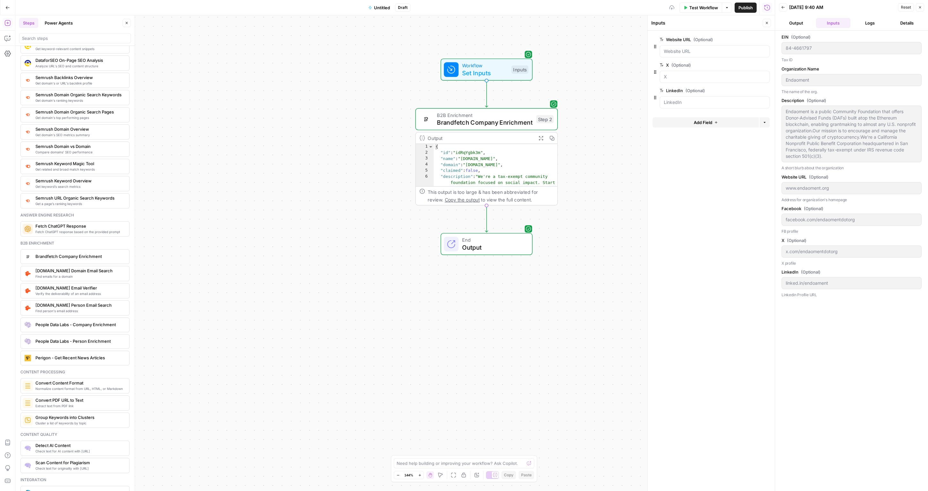
click at [766, 67] on icon "button" at bounding box center [766, 66] width 4 height 4
click at [765, 66] on icon "button" at bounding box center [766, 66] width 4 height 4
click at [750, 39] on span "edit field" at bounding box center [746, 39] width 14 height 5
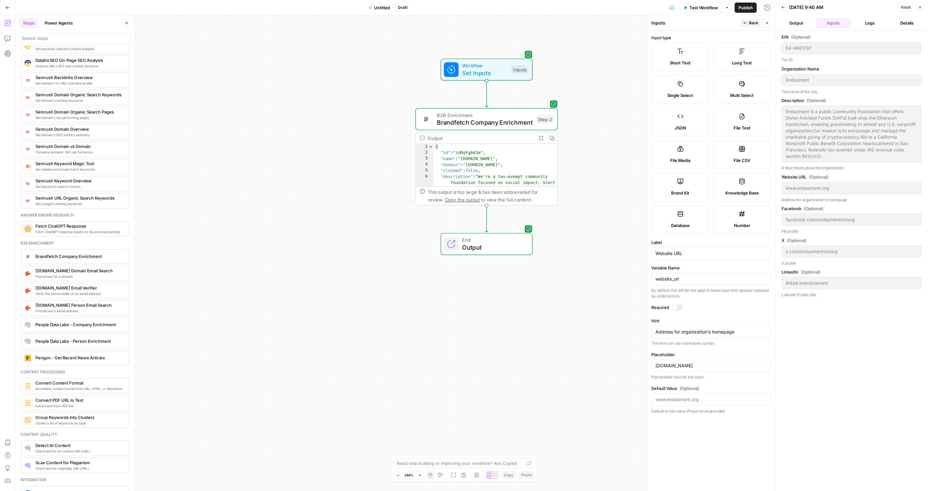
click at [680, 306] on div at bounding box center [677, 307] width 11 height 6
click at [719, 31] on form "Input type Short Text Long Text Single Select Multi Select JSON File Text File …" at bounding box center [710, 261] width 127 height 461
click at [749, 22] on span "Back" at bounding box center [753, 23] width 9 height 6
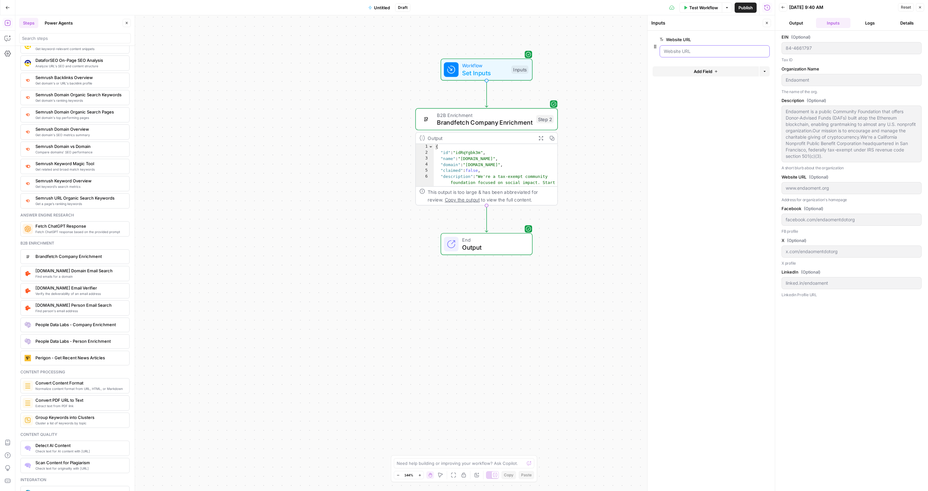
click at [727, 54] on URL "Website URL" at bounding box center [715, 51] width 102 height 6
click at [720, 51] on URL "Website URL" at bounding box center [715, 51] width 102 height 6
click at [558, 101] on div "Workflow Set Inputs Inputs Test Step B2B Enrichment Brandfetch Company Enrichme…" at bounding box center [394, 253] width 759 height 476
click at [918, 7] on icon "button" at bounding box center [920, 7] width 4 height 4
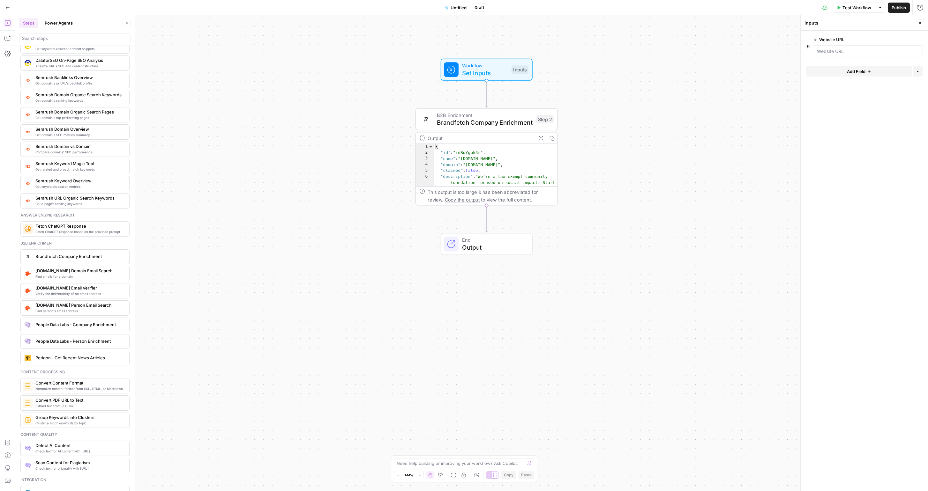
click at [500, 236] on span "End" at bounding box center [493, 239] width 63 height 7
click at [505, 54] on span "Test Step" at bounding box center [512, 53] width 24 height 8
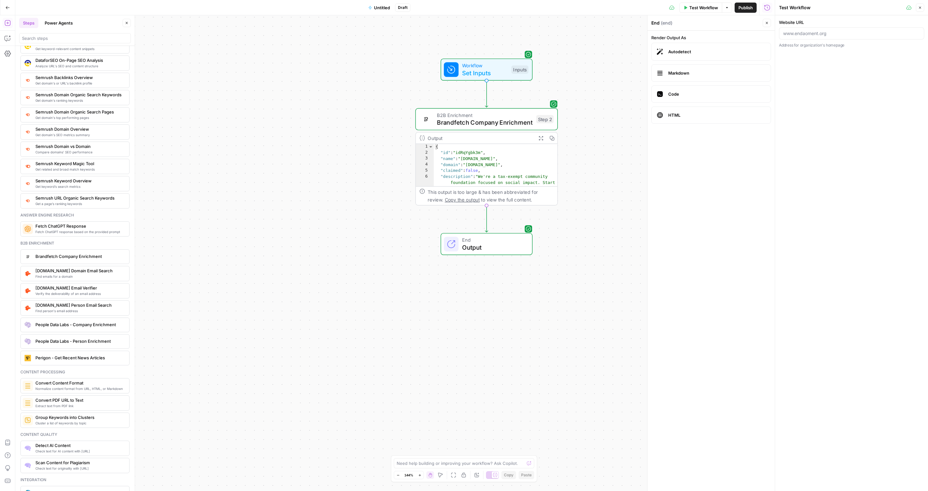
click at [838, 30] on div at bounding box center [851, 33] width 145 height 12
type input "[DOMAIN_NAME]"
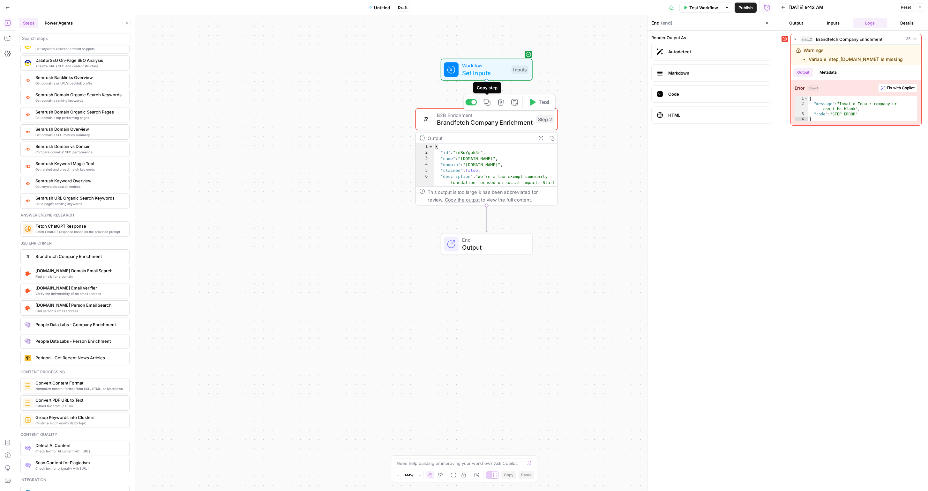
click at [493, 122] on span "Brandfetch Company Enrichment" at bounding box center [485, 122] width 96 height 9
click at [764, 52] on icon "button" at bounding box center [764, 51] width 3 height 3
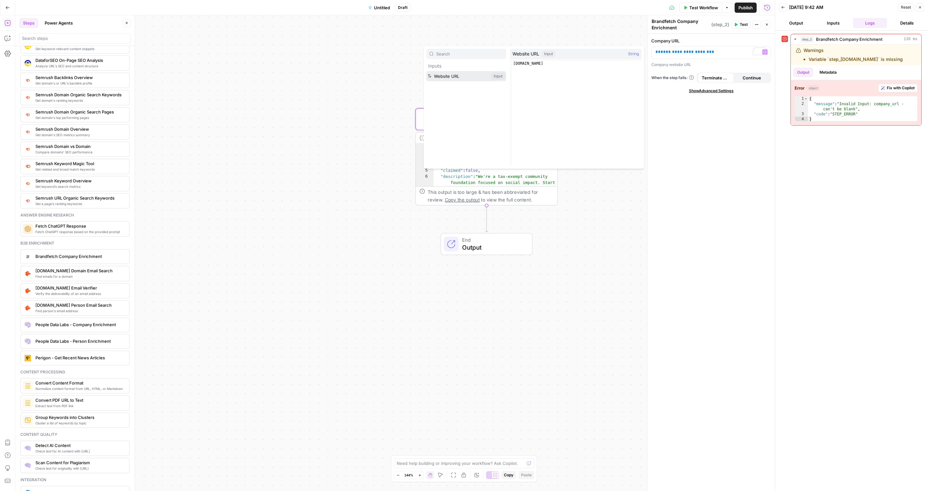
click at [465, 74] on button "Select variable Website URL" at bounding box center [466, 76] width 80 height 10
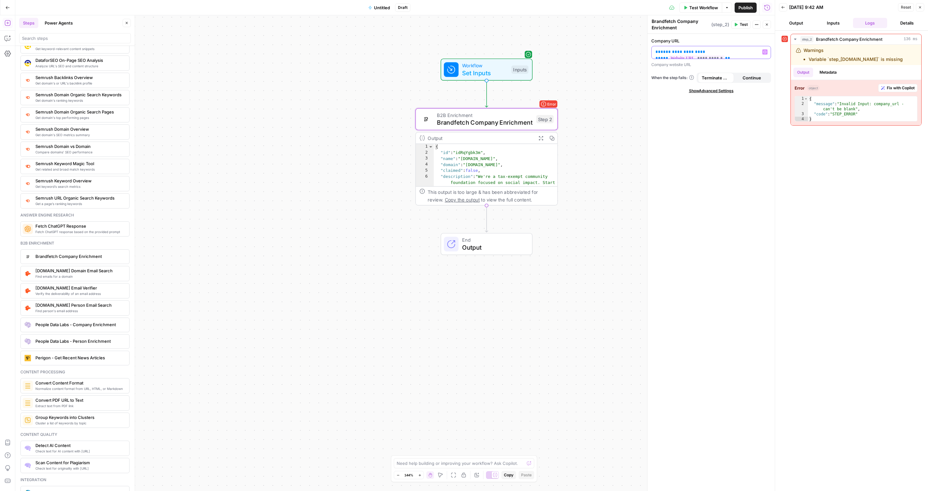
click at [668, 56] on span "**" at bounding box center [665, 58] width 5 height 4
click at [735, 107] on div "**********" at bounding box center [710, 263] width 127 height 458
click at [740, 23] on span "Test" at bounding box center [744, 25] width 8 height 6
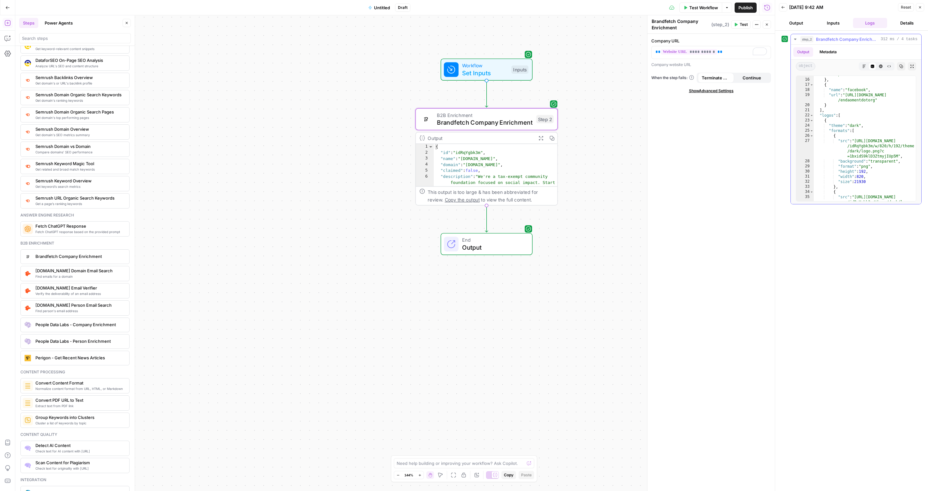
scroll to position [274, 0]
click at [481, 243] on span "Output" at bounding box center [493, 247] width 63 height 9
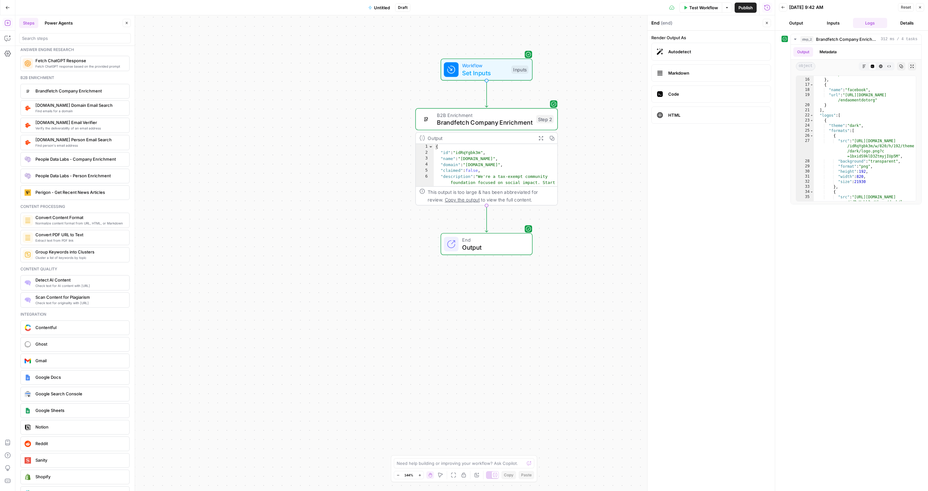
scroll to position [945, 0]
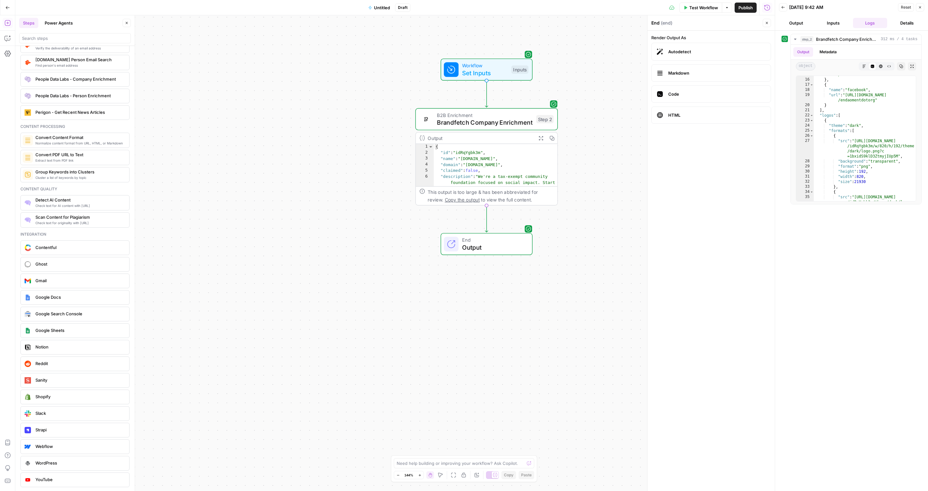
click at [699, 78] on label "Markdown" at bounding box center [711, 72] width 120 height 17
click at [697, 98] on label "Code" at bounding box center [711, 94] width 120 height 17
click at [742, 113] on span "HTML" at bounding box center [716, 115] width 97 height 6
click at [715, 87] on label "Code" at bounding box center [711, 94] width 120 height 17
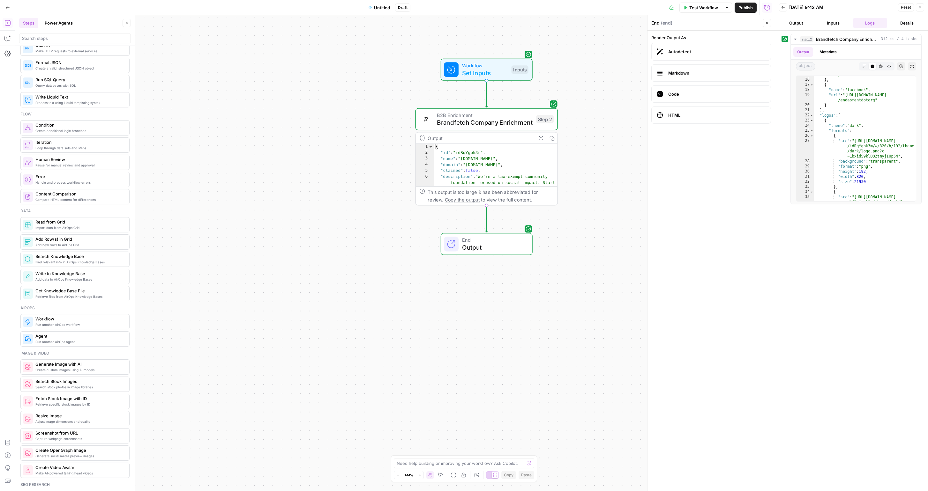
scroll to position [124, 0]
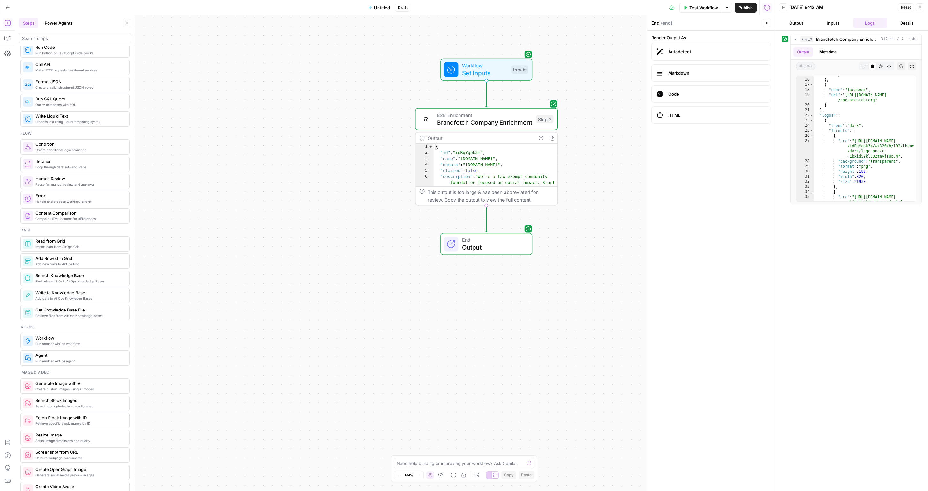
click at [394, 49] on div "Workflow Set Inputs Inputs B2B Enrichment Brandfetch Company Enrichment Step 2 …" at bounding box center [394, 253] width 759 height 476
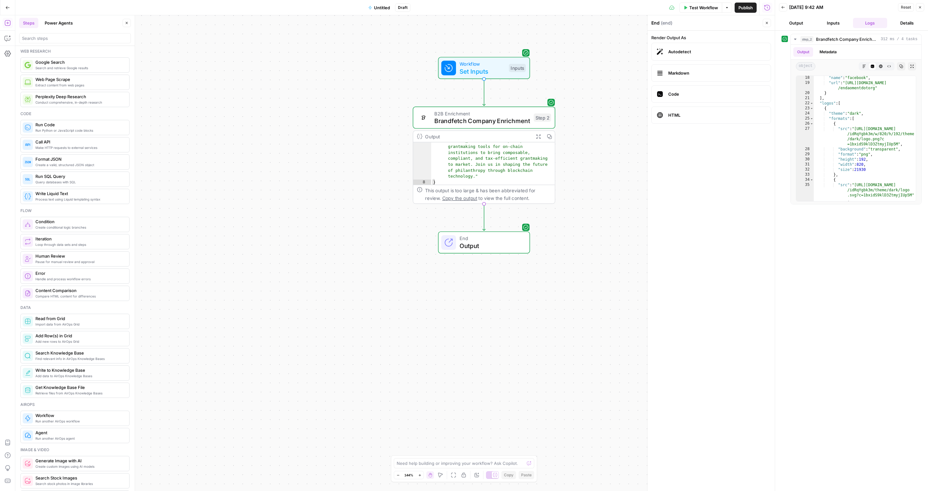
scroll to position [0, 0]
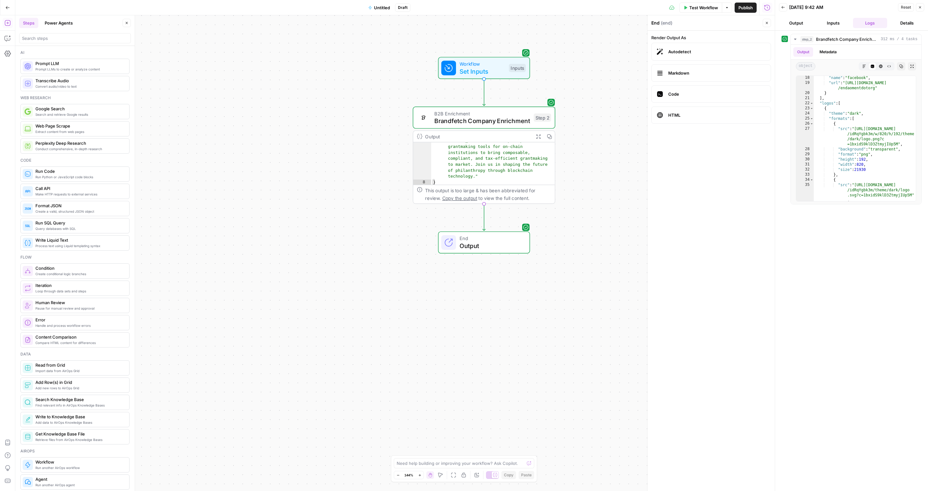
click at [381, 146] on div "Workflow Set Inputs Inputs B2B Enrichment Brandfetch Company Enrichment Step 2 …" at bounding box center [394, 253] width 759 height 476
click at [573, 171] on div "Workflow Set Inputs Inputs B2B Enrichment Brandfetch Company Enrichment Step 2 …" at bounding box center [394, 253] width 759 height 476
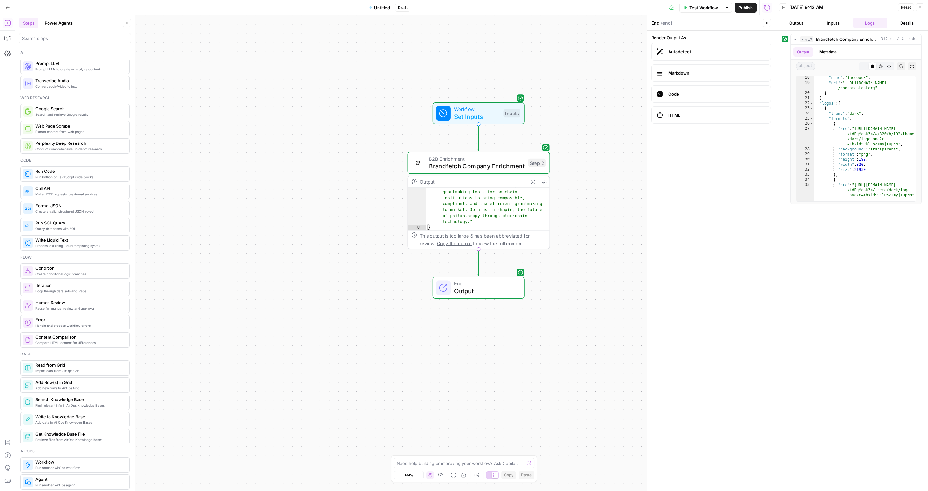
click at [385, 8] on span "Untitled" at bounding box center [382, 7] width 16 height 6
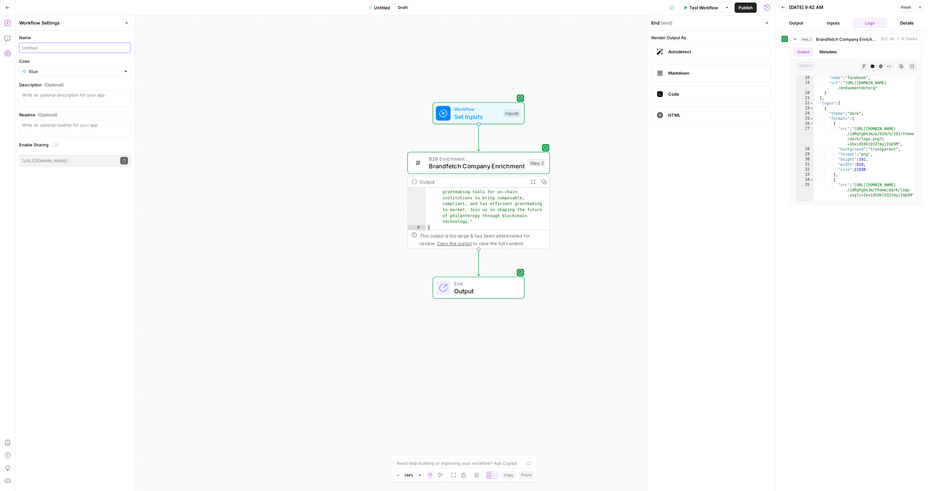
click at [60, 47] on input "Name" at bounding box center [75, 48] width 106 height 6
type input "Company Logo Fetcher"
click at [78, 69] on input "Color" at bounding box center [75, 71] width 92 height 6
click at [55, 131] on span "Purple" at bounding box center [77, 131] width 91 height 6
type input "Purple"
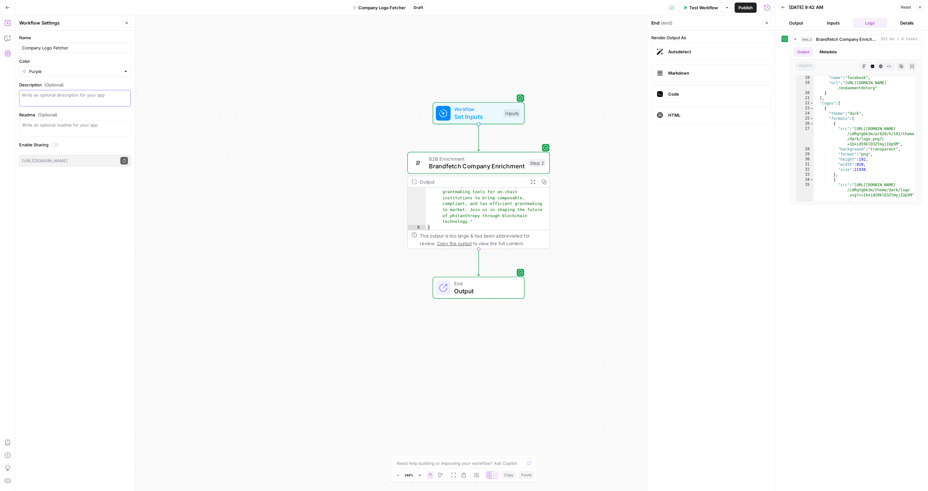
click at [55, 104] on textarea "Description (Optional)" at bounding box center [75, 98] width 106 height 13
type textarea "Fetches Brandfetch Company Enrichment"
type textarea "Provide a Website URL and it will find the logo"
click at [56, 143] on div at bounding box center [55, 145] width 8 height 4
click at [754, 7] on button "Publish" at bounding box center [746, 8] width 22 height 10
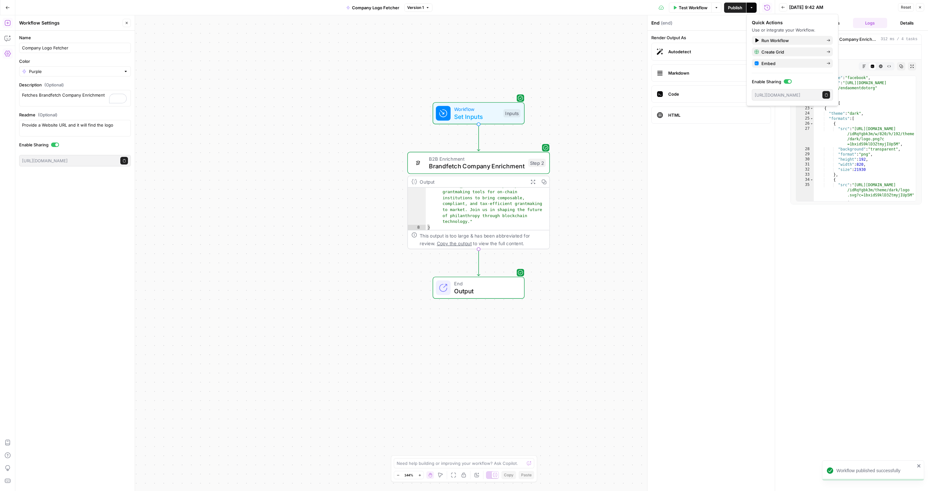
click at [825, 95] on icon "button" at bounding box center [827, 95] width 4 height 4
click at [378, 5] on span "Company Logo Fetcher" at bounding box center [375, 7] width 47 height 6
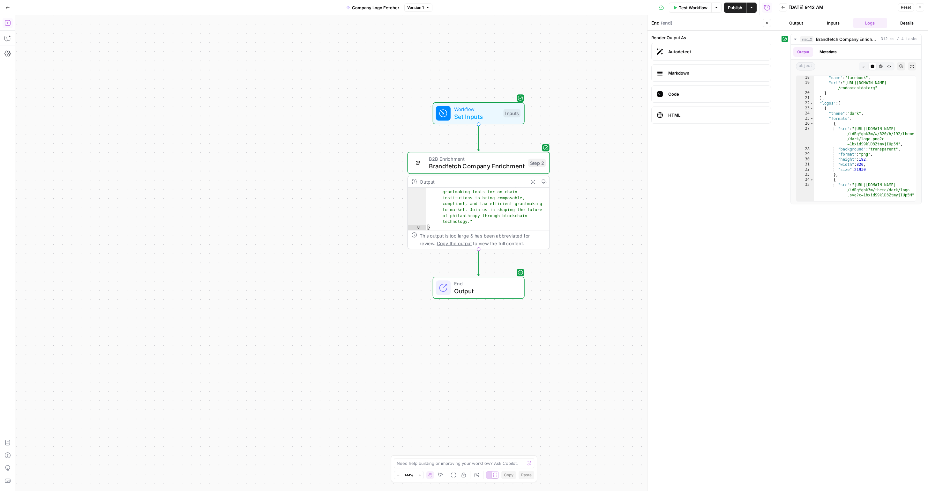
click at [377, 8] on span "Company Logo Fetcher" at bounding box center [375, 7] width 47 height 6
click at [374, 5] on span "Company Logo Fetcher" at bounding box center [375, 7] width 47 height 6
click at [373, 10] on span "Company Logo Fetcher" at bounding box center [375, 7] width 47 height 6
click at [86, 49] on input "Company Logo Fetcher" at bounding box center [75, 48] width 106 height 6
type input "Company Brand Fetcher"
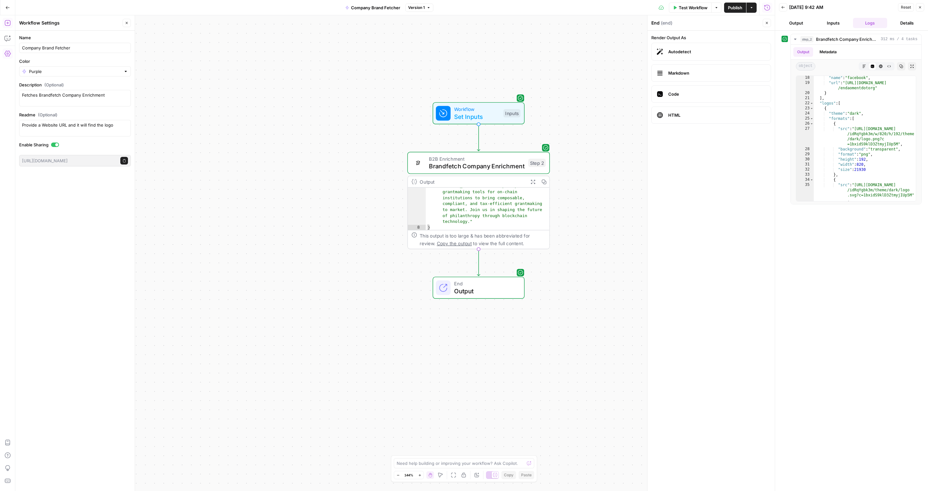
click at [269, 68] on div "Workflow Set Inputs Inputs B2B Enrichment Brandfetch Company Enrichment Step 2 …" at bounding box center [394, 253] width 759 height 476
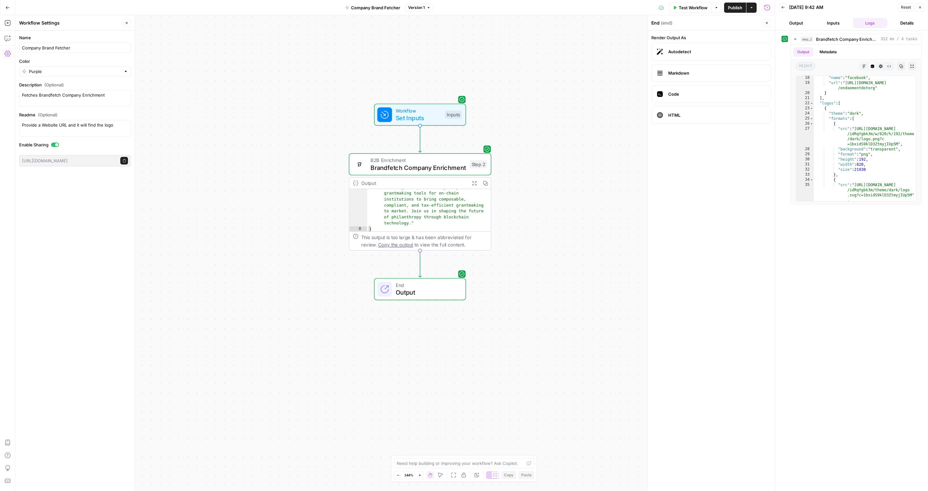
click at [10, 8] on button "Go Back" at bounding box center [7, 7] width 11 height 11
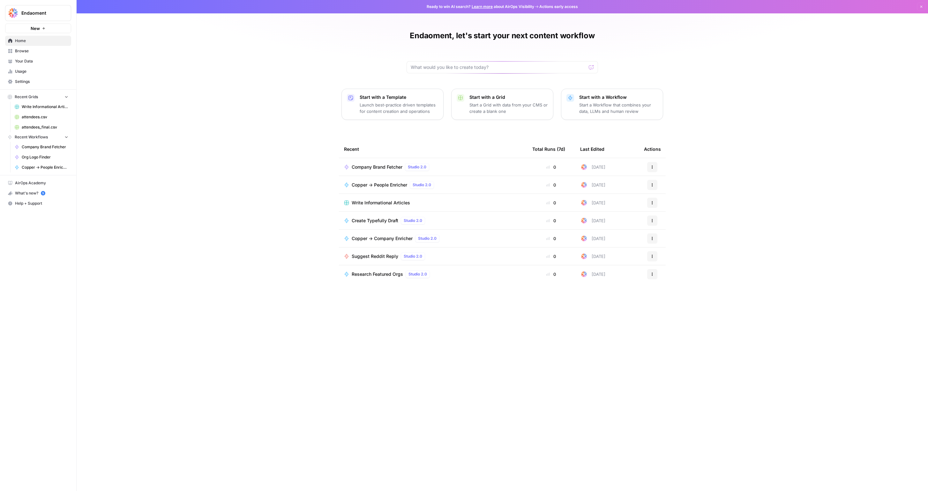
click at [602, 106] on p "Start a Workflow that combines your data, LLMs and human review" at bounding box center [618, 108] width 78 height 13
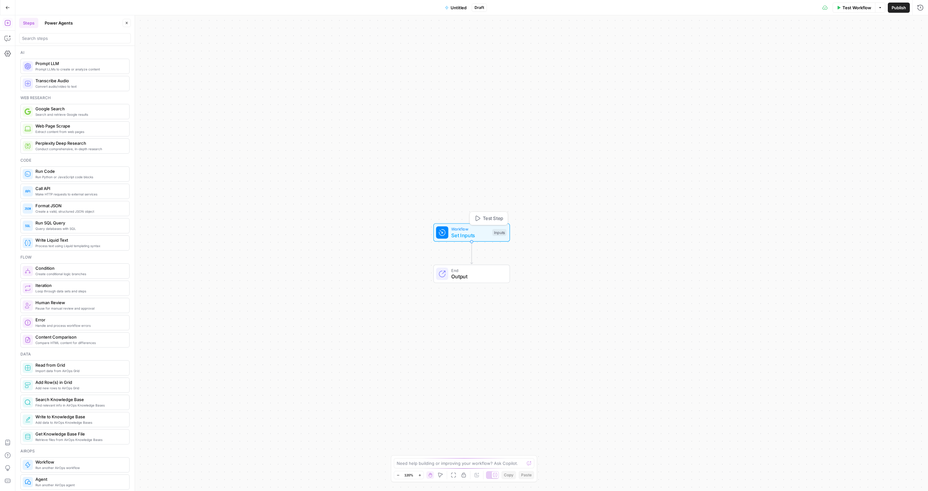
click at [494, 235] on div "Inputs" at bounding box center [499, 232] width 14 height 7
click at [839, 47] on button "Add Field" at bounding box center [859, 43] width 106 height 10
click at [849, 65] on div "Short Text" at bounding box center [833, 63] width 47 height 6
click at [838, 251] on input "Label" at bounding box center [864, 253] width 111 height 6
type input "Organization Name"
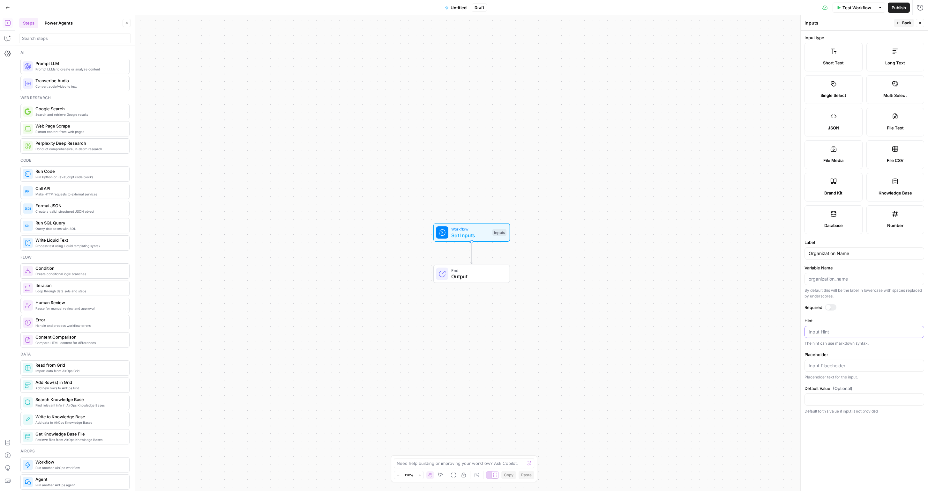
click at [826, 331] on textarea "Hint" at bounding box center [864, 332] width 111 height 6
click at [831, 307] on div at bounding box center [830, 307] width 11 height 6
click at [824, 330] on textarea "Hint" at bounding box center [864, 332] width 111 height 6
type textarea "Name of nonprofit"
type input "Endaoment"
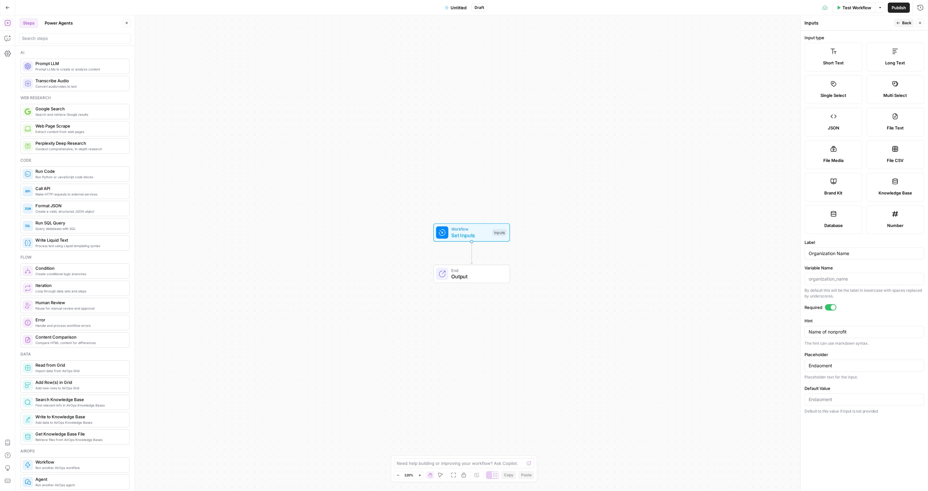
click at [899, 24] on icon "button" at bounding box center [898, 23] width 4 height 4
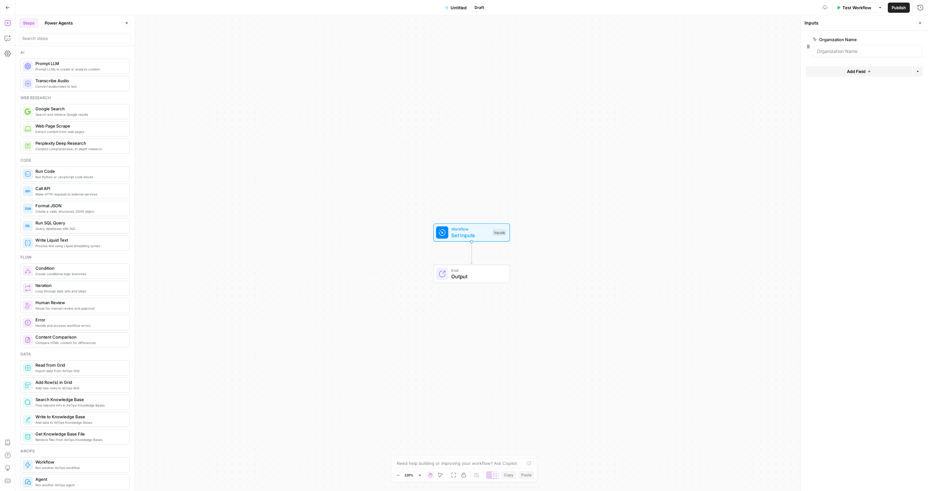
click at [883, 71] on button "Add Field" at bounding box center [859, 71] width 106 height 10
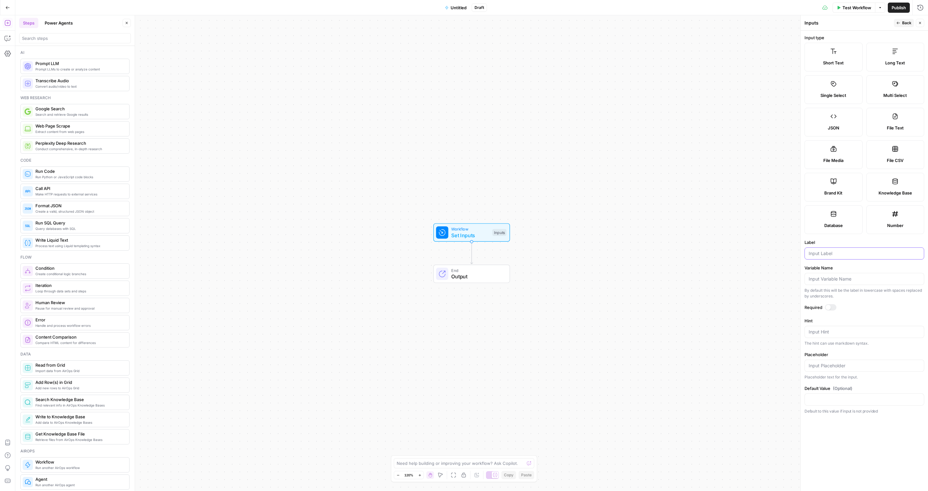
click at [833, 254] on input "Label" at bounding box center [864, 253] width 111 height 6
type input "org website"
click at [811, 332] on textarea "Hint" at bounding box center [864, 332] width 111 height 6
type textarea "URL of organization"
click at [858, 366] on input "Placeholder" at bounding box center [864, 366] width 111 height 6
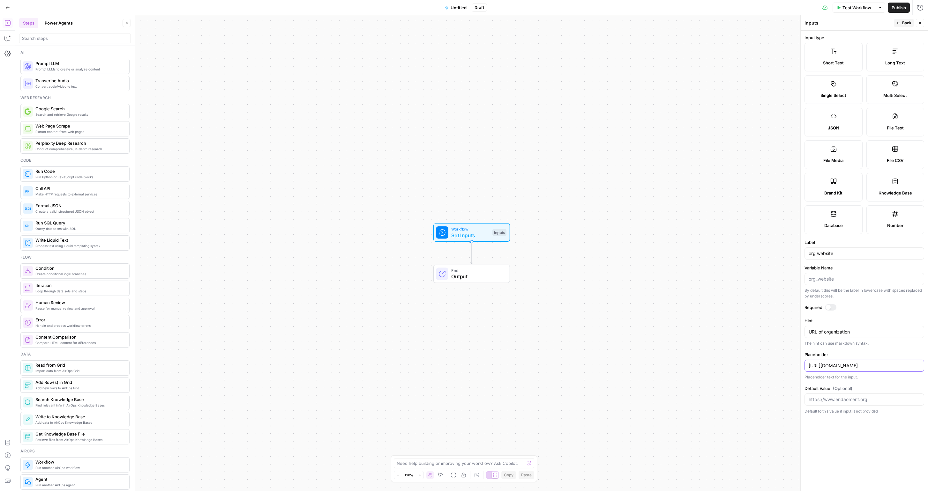
type input "[URL][DOMAIN_NAME]"
drag, startPoint x: 470, startPoint y: 235, endPoint x: 457, endPoint y: 153, distance: 83.7
click at [457, 153] on span "Set Inputs" at bounding box center [457, 157] width 38 height 8
click at [556, 231] on div "Workflow Set Inputs Inputs Test Step End Output" at bounding box center [471, 253] width 913 height 476
click at [455, 194] on span "Output" at bounding box center [464, 194] width 52 height 8
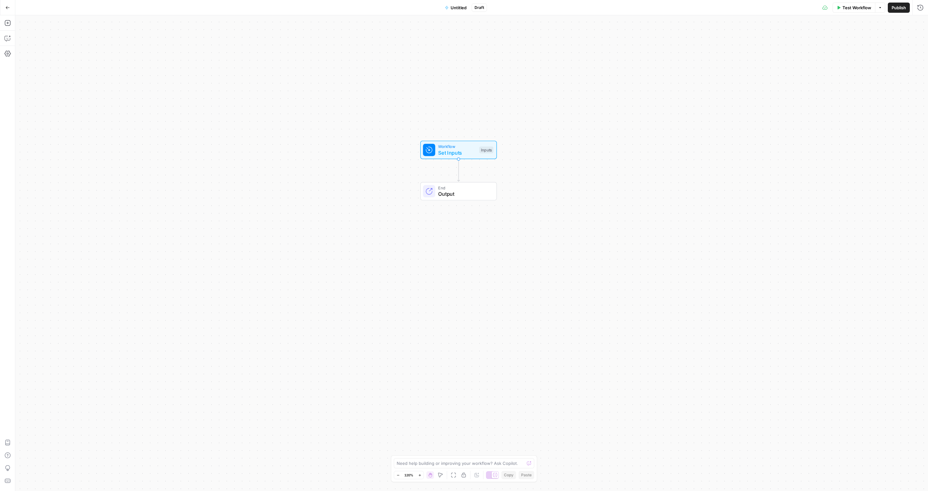
click at [8, 8] on icon "button" at bounding box center [7, 7] width 4 height 4
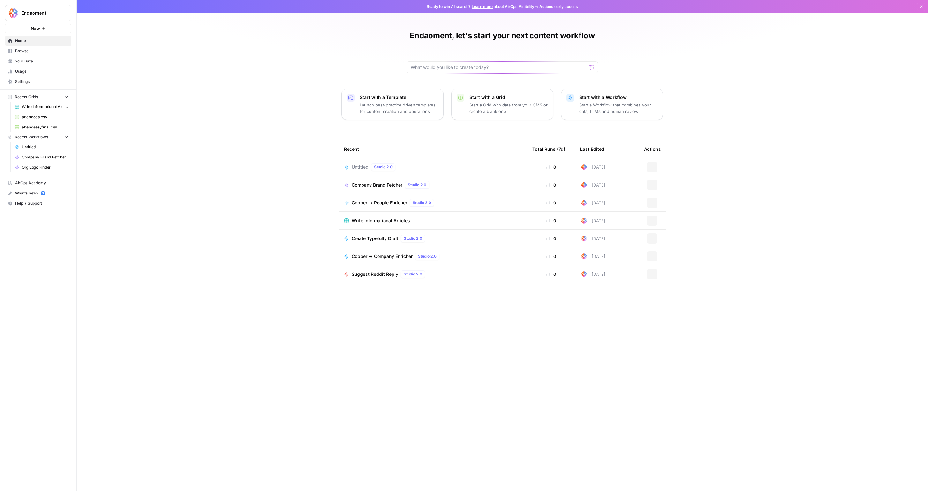
click at [295, 203] on div "Endaoment, let's start your next content workflow Start with a Template Launch …" at bounding box center [502, 245] width 851 height 491
click at [363, 164] on span "Untitled" at bounding box center [360, 167] width 17 height 6
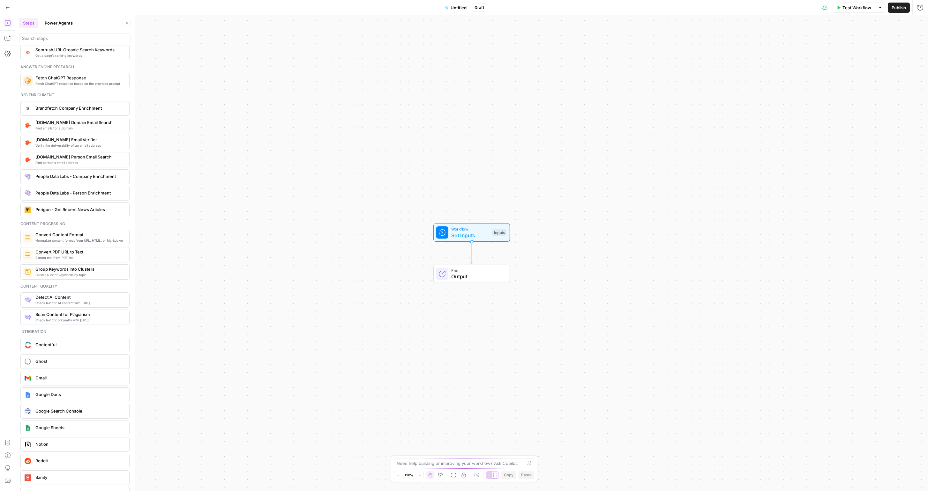
scroll to position [830, 0]
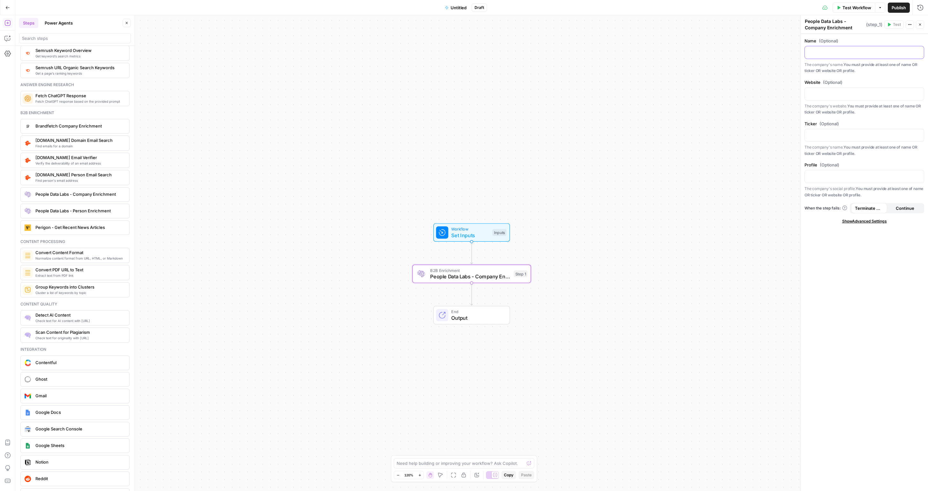
click at [820, 54] on p at bounding box center [864, 52] width 111 height 6
click at [919, 53] on icon "button" at bounding box center [917, 51] width 3 height 3
click at [629, 74] on button "Select variable Organization Name" at bounding box center [619, 76] width 80 height 10
click at [832, 93] on p at bounding box center [864, 93] width 111 height 6
click at [916, 93] on button "Variables Menu" at bounding box center [918, 93] width 5 height 5
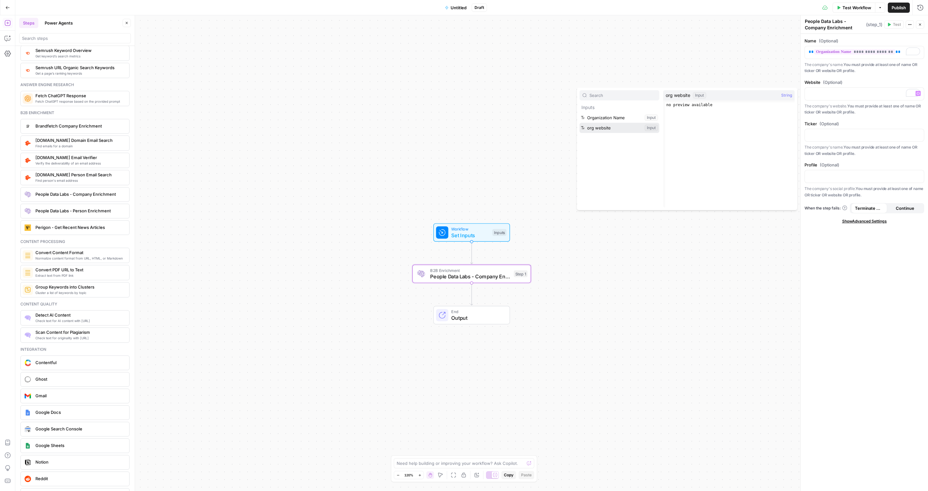
click at [614, 131] on button "Select variable org website" at bounding box center [619, 128] width 80 height 10
click at [468, 237] on span "Set Inputs" at bounding box center [470, 236] width 38 height 8
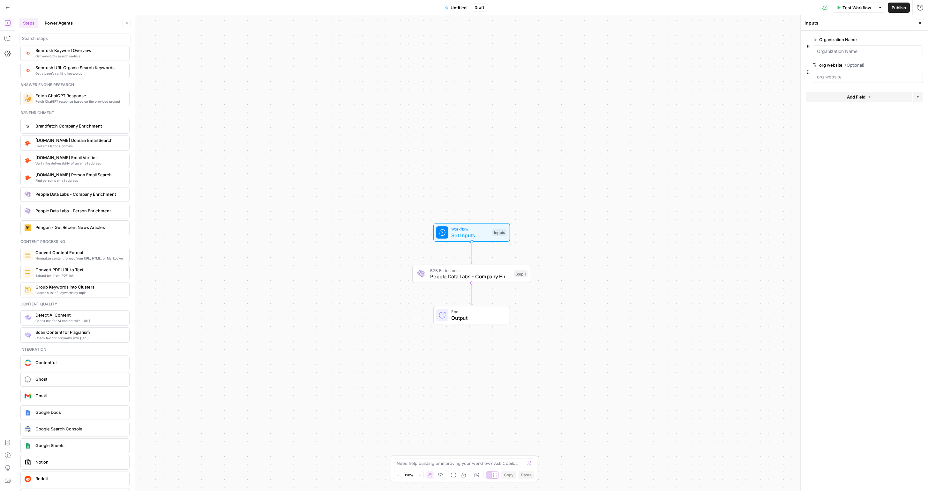
click at [851, 97] on span "Add Field" at bounding box center [856, 97] width 19 height 6
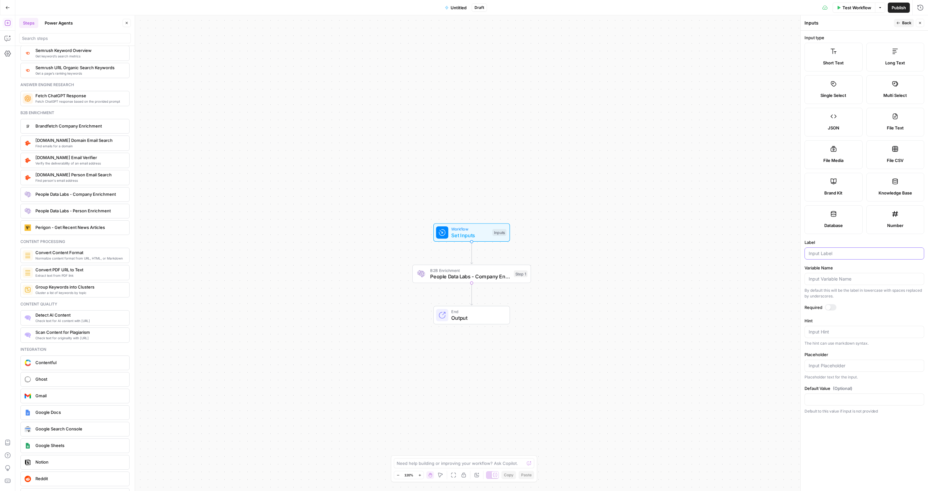
click at [820, 256] on input "Label" at bounding box center [864, 253] width 111 height 6
type input "social"
type input "Facebook"
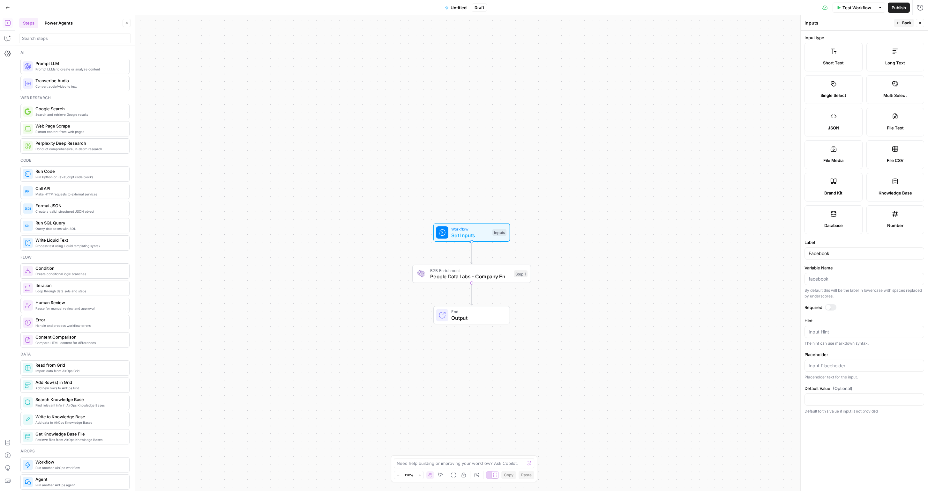
scroll to position [830, 0]
